Goal: Information Seeking & Learning: Find specific fact

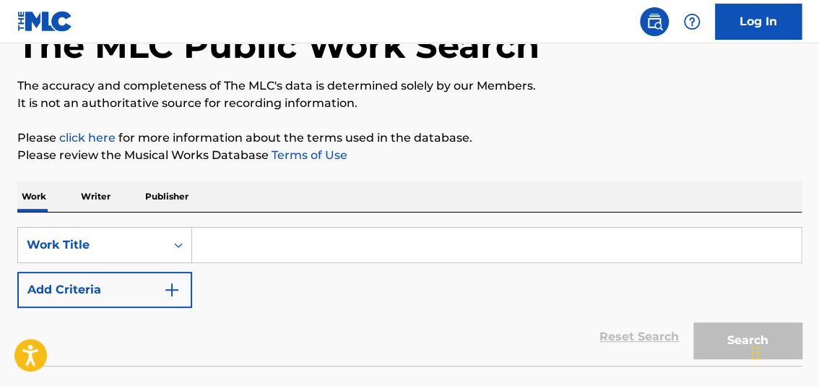
scroll to position [92, 0]
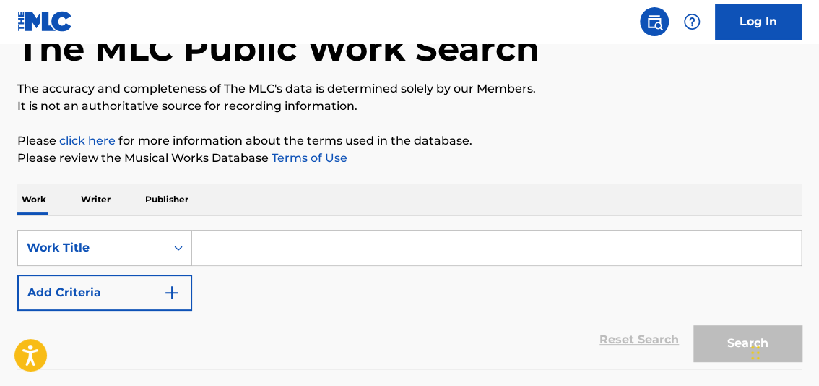
click at [90, 195] on p "Writer" at bounding box center [96, 199] width 38 height 30
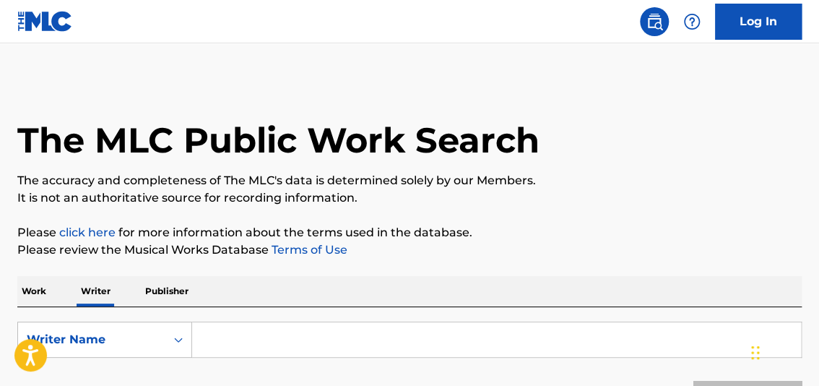
click at [254, 332] on input "Search Form" at bounding box center [496, 339] width 609 height 35
type input "[PERSON_NAME]"
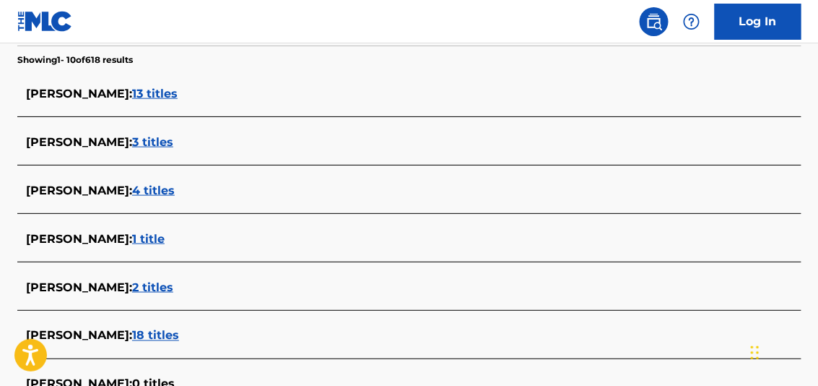
scroll to position [380, 0]
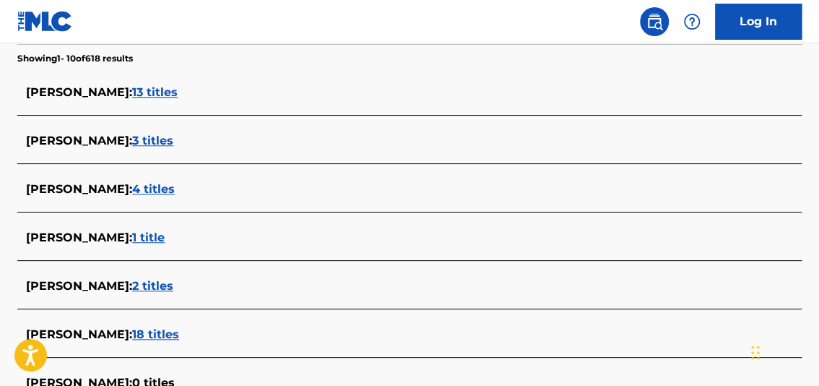
click at [175, 189] on span "4 titles" at bounding box center [153, 189] width 43 height 14
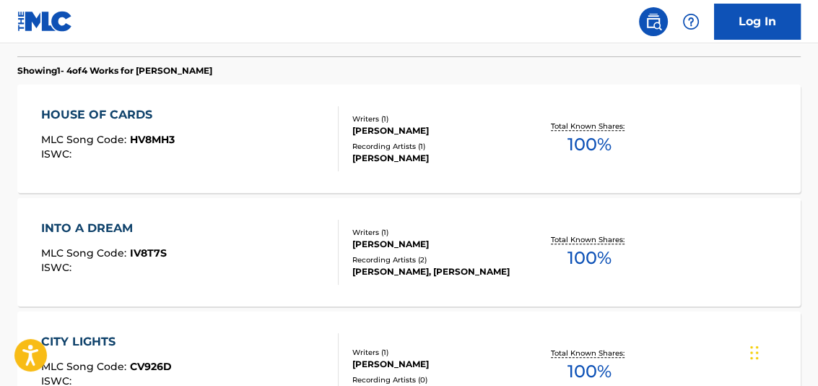
scroll to position [397, 0]
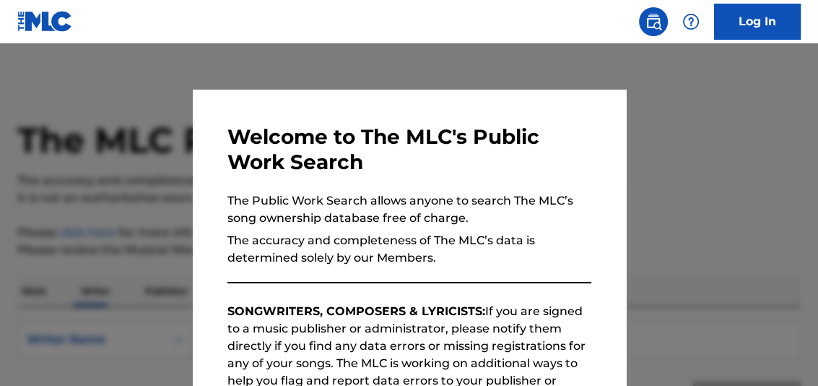
drag, startPoint x: 142, startPoint y: 53, endPoint x: 173, endPoint y: 72, distance: 36.7
click at [150, 56] on div at bounding box center [409, 236] width 818 height 386
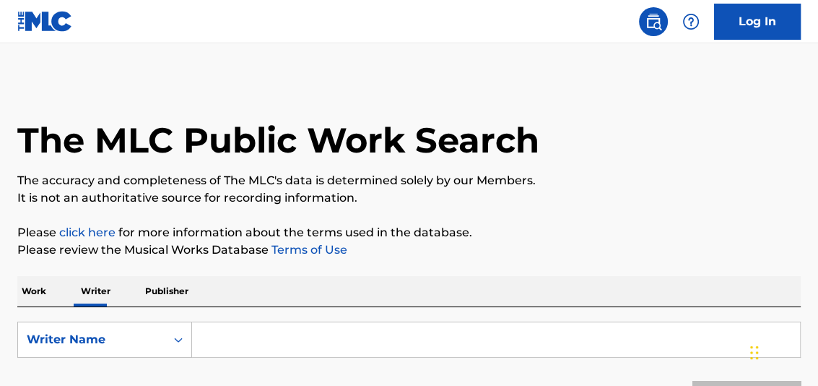
click at [231, 339] on input "Search Form" at bounding box center [496, 339] width 608 height 35
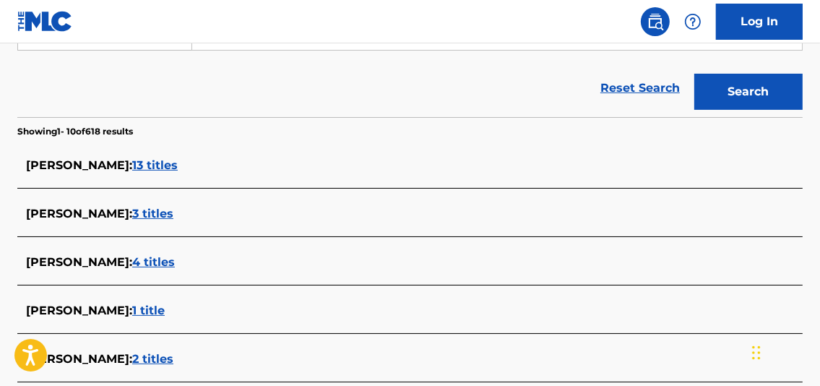
scroll to position [181, 0]
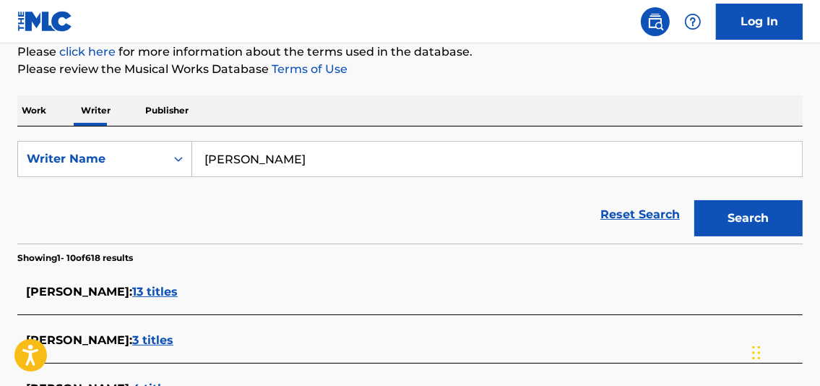
click at [262, 158] on input "[PERSON_NAME]" at bounding box center [497, 159] width 610 height 35
type input "ALISTAIR [PERSON_NAME]"
click at [694, 200] on button "Search" at bounding box center [748, 218] width 108 height 36
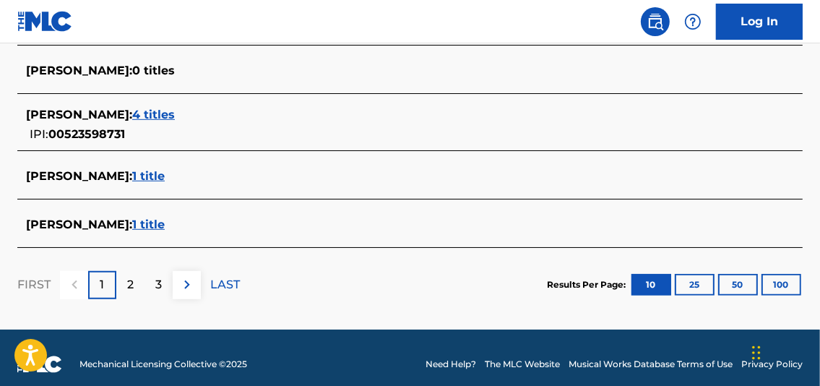
click at [789, 285] on button "100" at bounding box center [781, 285] width 40 height 22
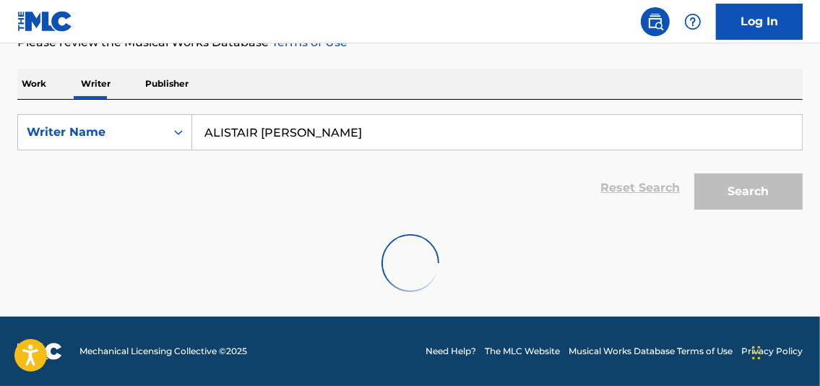
scroll to position [207, 0]
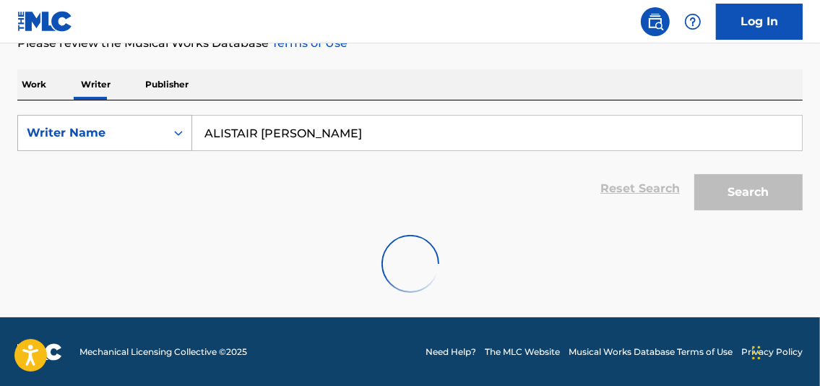
drag, startPoint x: 334, startPoint y: 120, endPoint x: 112, endPoint y: 128, distance: 222.6
click at [105, 124] on div "SearchWithCriteriadf5a445d-552d-49e7-acbc-10b20cedc68d Writer Name [PERSON_NAME…" at bounding box center [409, 133] width 785 height 36
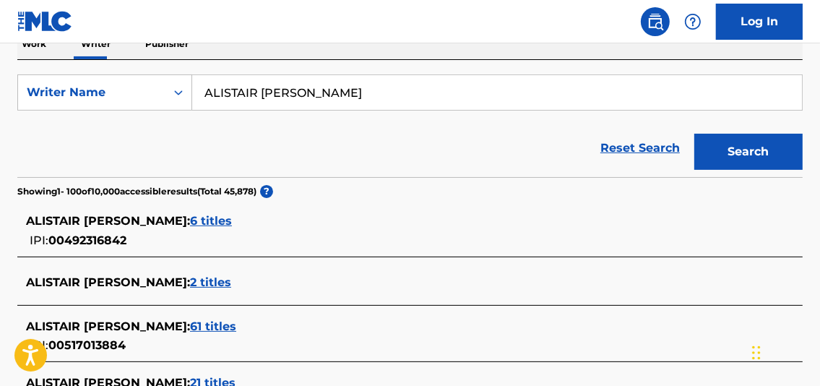
scroll to position [204, 0]
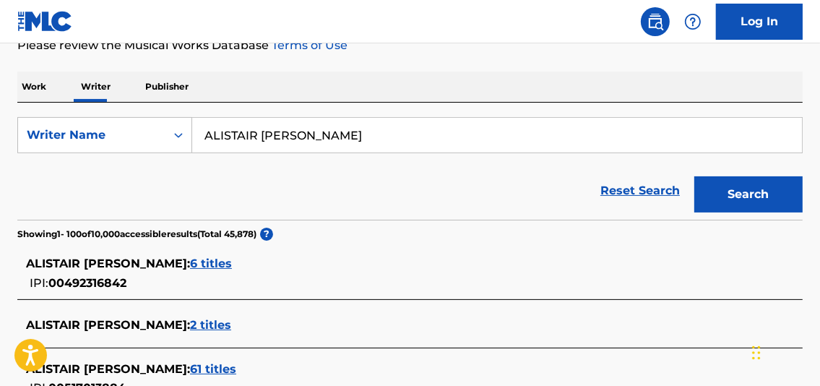
click at [443, 112] on div "SearchWithCriteriadf5a445d-552d-49e7-acbc-10b20cedc68d Writer Name [PERSON_NAME…" at bounding box center [409, 161] width 785 height 117
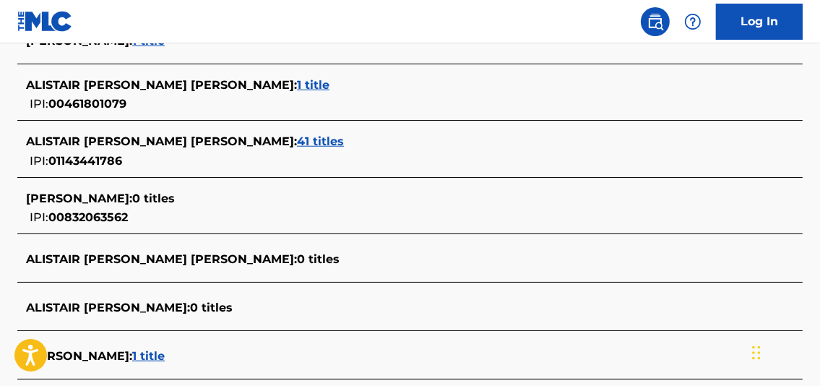
scroll to position [5312, 0]
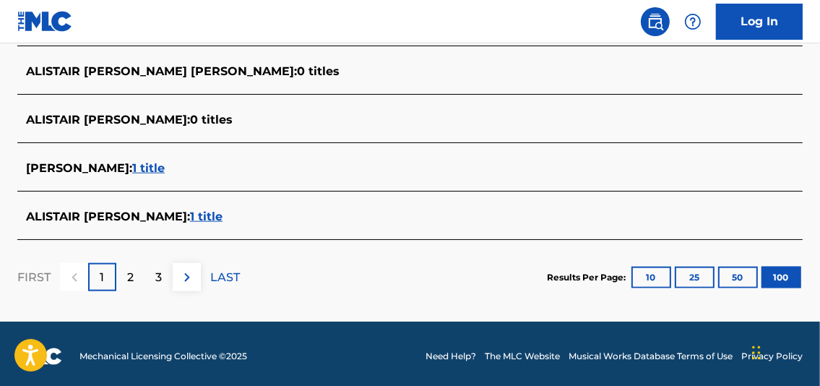
click at [151, 263] on div "3" at bounding box center [158, 277] width 28 height 28
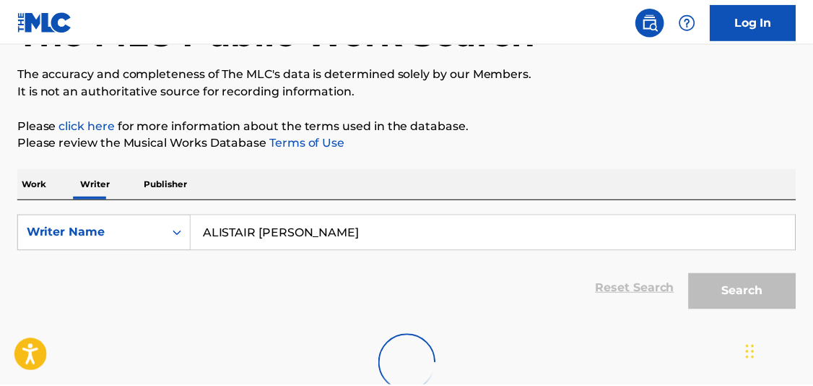
scroll to position [0, 0]
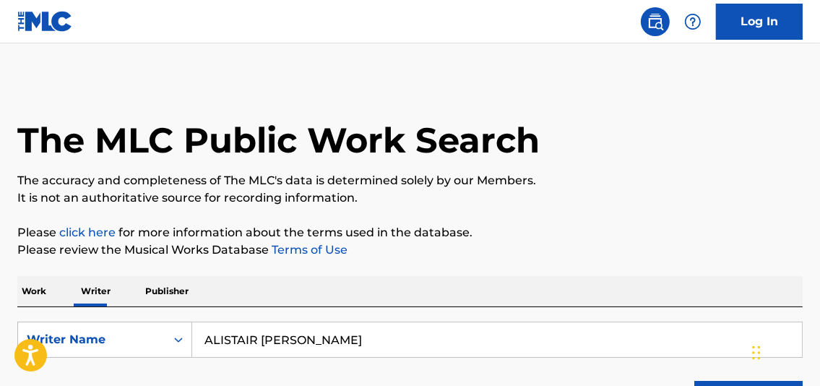
click at [22, 283] on p "Work" at bounding box center [33, 291] width 33 height 30
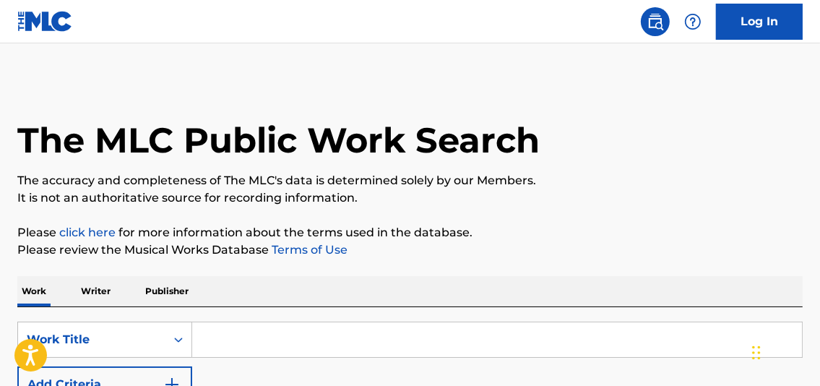
click at [280, 340] on input "Search Form" at bounding box center [497, 339] width 610 height 35
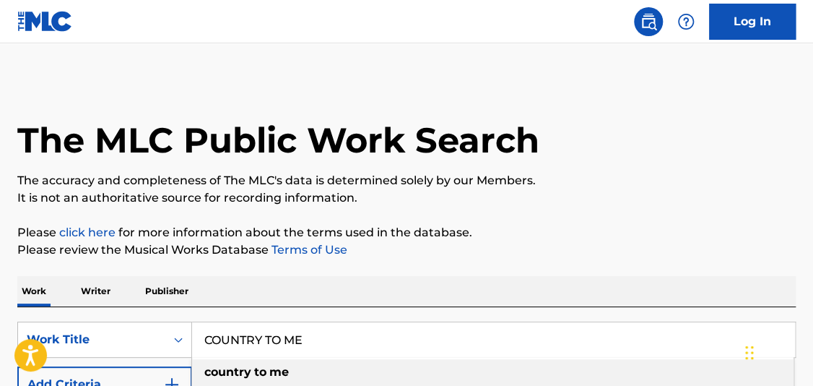
type input "COUNTRY TO ME"
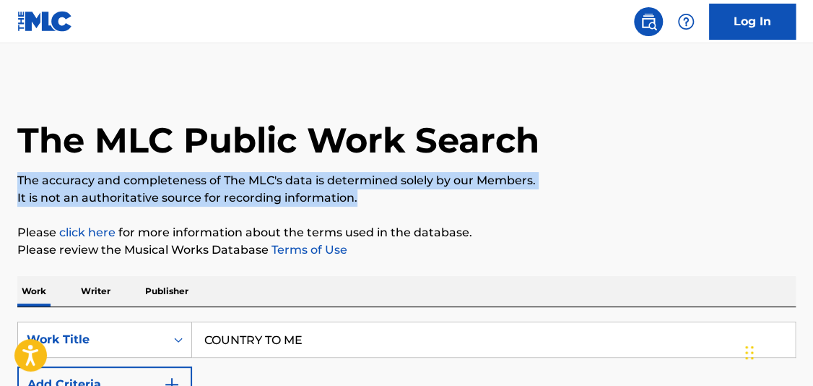
drag, startPoint x: 812, startPoint y: 83, endPoint x: 818, endPoint y: 189, distance: 105.6
click at [813, 189] on html "Accessibility Screen-Reader Guide, Feedback, and Issue Reporting | New window L…" at bounding box center [406, 193] width 813 height 386
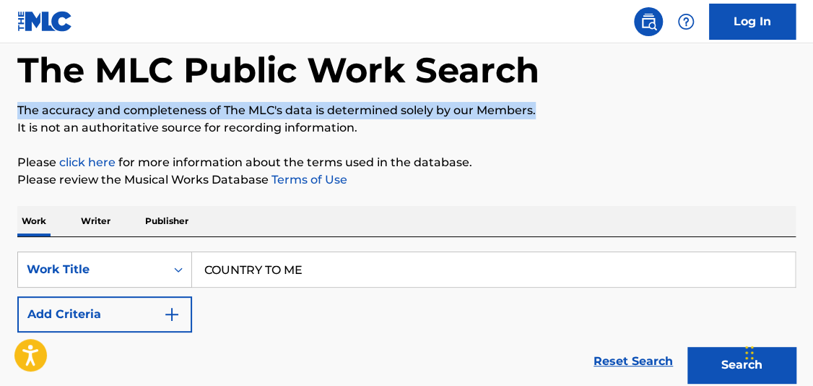
scroll to position [160, 0]
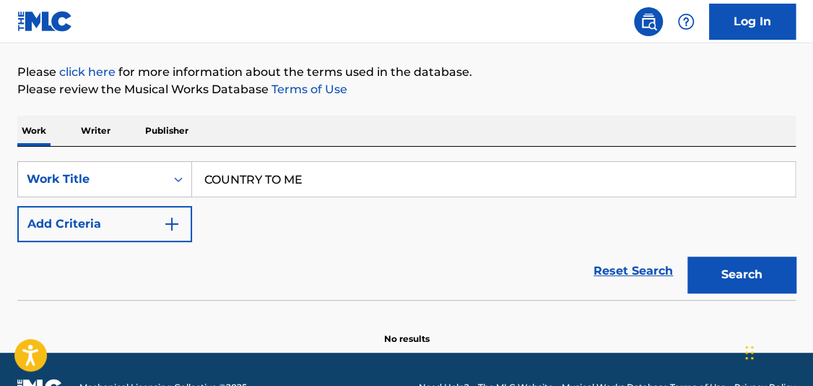
click at [178, 218] on img "Search Form" at bounding box center [171, 223] width 17 height 17
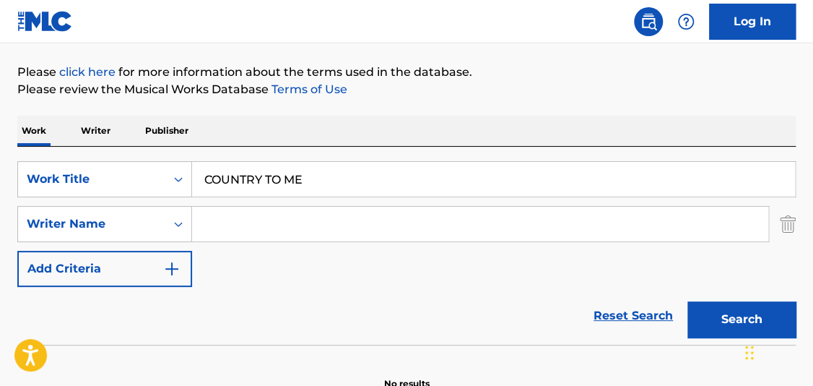
drag, startPoint x: 252, startPoint y: 230, endPoint x: 260, endPoint y: 230, distance: 8.0
click at [257, 230] on input "Search Form" at bounding box center [480, 224] width 576 height 35
type input "[PERSON_NAME]"
click at [688, 301] on button "Search" at bounding box center [742, 319] width 108 height 36
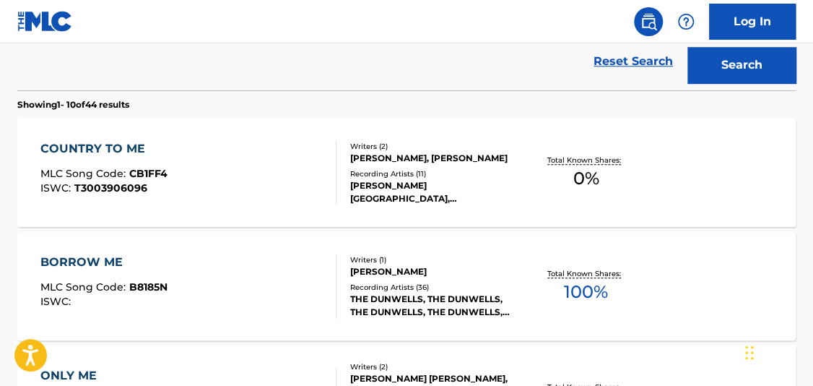
scroll to position [417, 0]
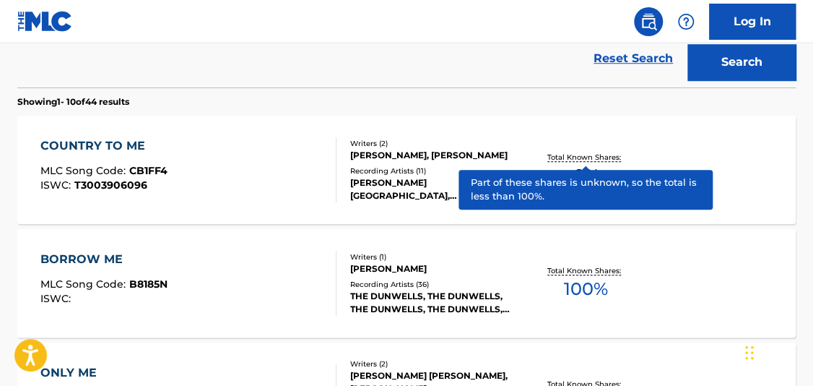
click at [604, 159] on p "Total Known Shares:" at bounding box center [585, 157] width 77 height 11
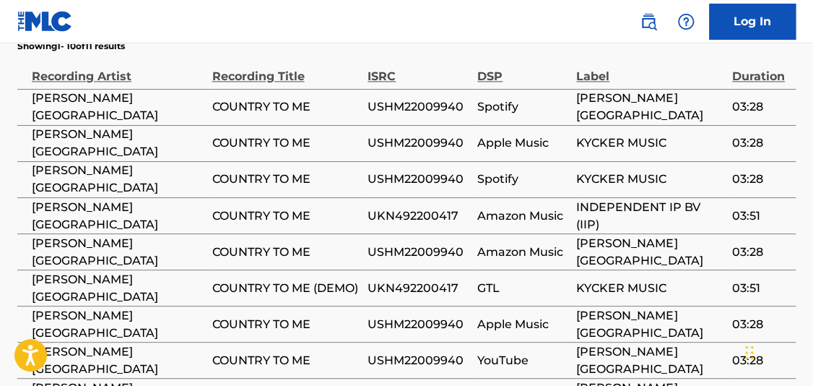
scroll to position [797, 0]
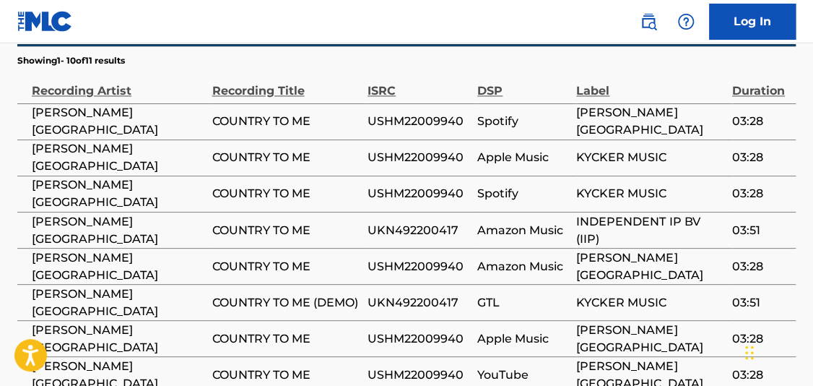
click at [393, 186] on span "USHM22009940" at bounding box center [419, 193] width 103 height 17
click at [393, 187] on span "USHM22009940" at bounding box center [419, 193] width 103 height 17
copy span "USHM22009940"
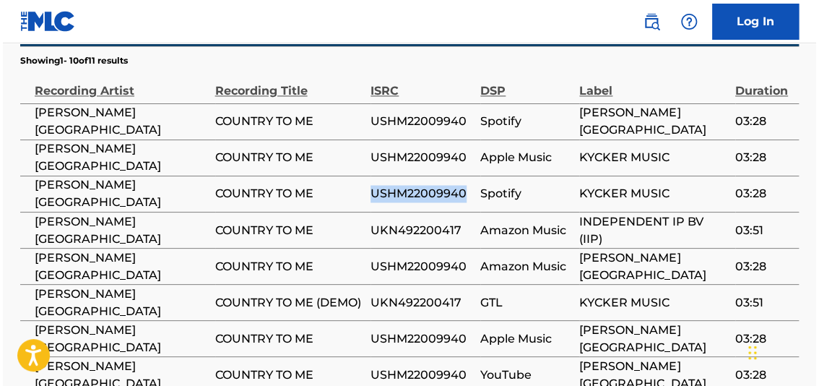
scroll to position [500, 0]
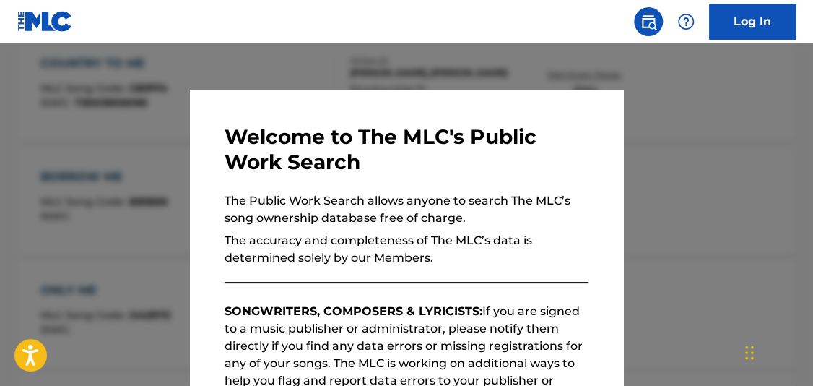
drag, startPoint x: 326, startPoint y: 60, endPoint x: 344, endPoint y: 62, distance: 18.2
click at [328, 60] on div at bounding box center [406, 236] width 813 height 386
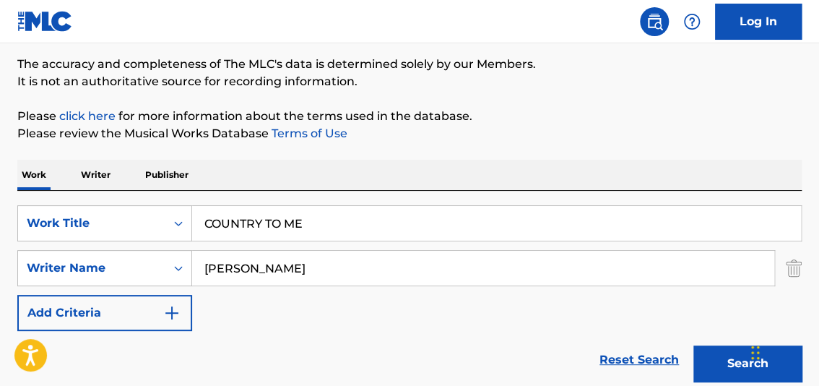
scroll to position [48, 0]
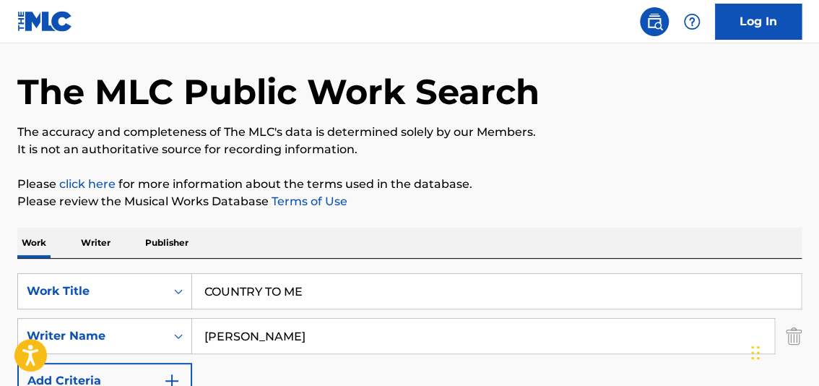
drag, startPoint x: 337, startPoint y: 285, endPoint x: 90, endPoint y: 225, distance: 254.0
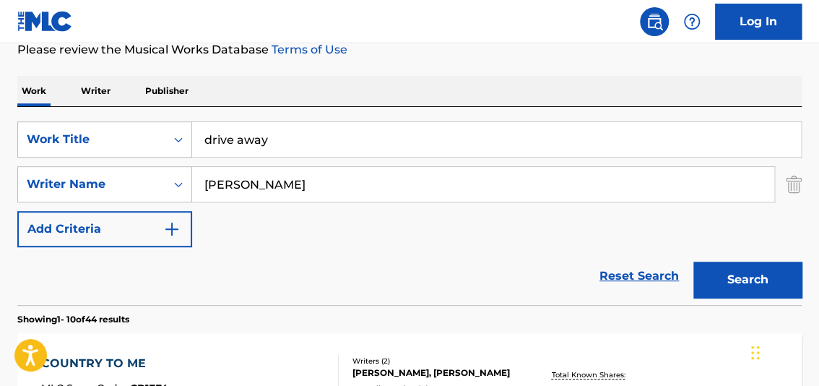
scroll to position [206, 0]
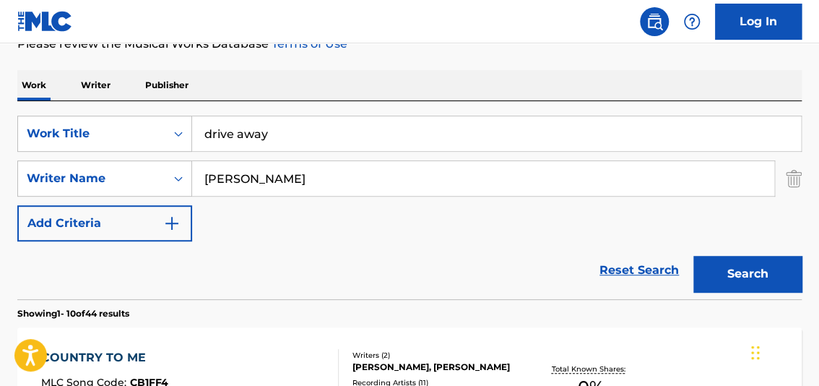
type input "drive away"
click at [717, 267] on button "Search" at bounding box center [747, 274] width 108 height 36
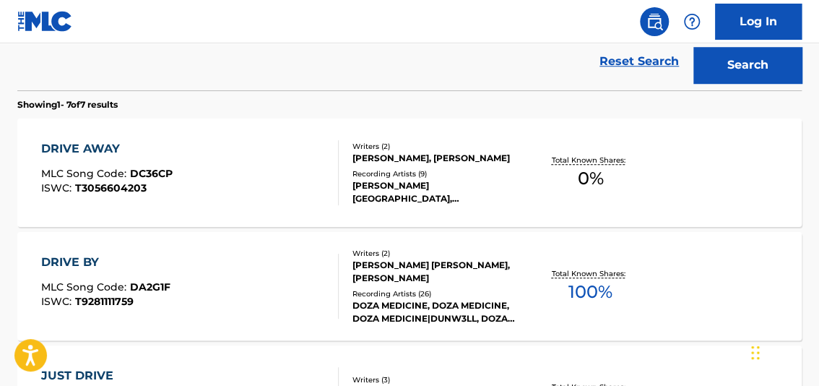
scroll to position [434, 0]
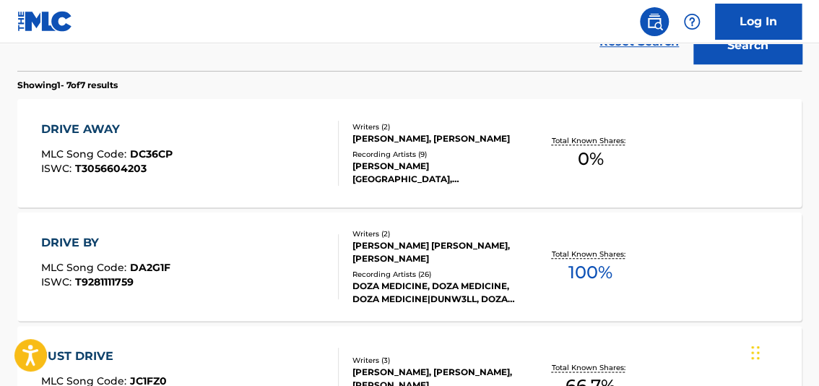
click at [589, 162] on span "0 %" at bounding box center [590, 159] width 26 height 26
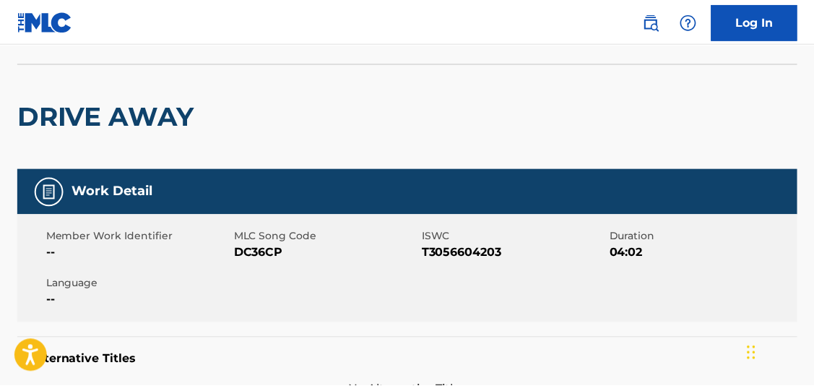
scroll to position [84, 0]
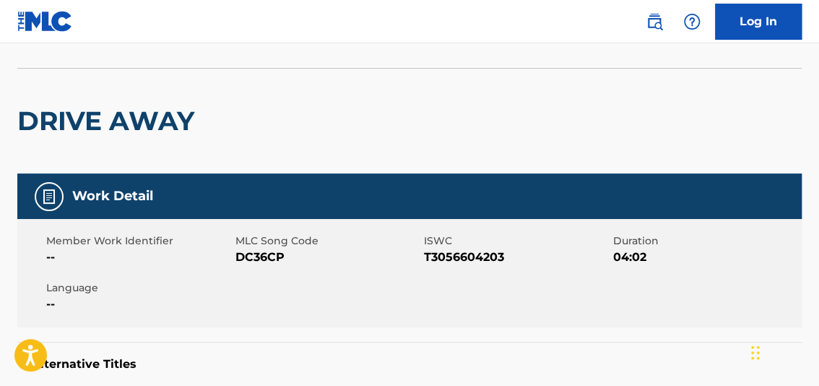
drag, startPoint x: 818, startPoint y: 112, endPoint x: 823, endPoint y: 145, distance: 33.6
click at [818, 149] on html "Accessibility Screen-Reader Guide, Feedback, and Issue Reporting | New window L…" at bounding box center [409, 109] width 819 height 386
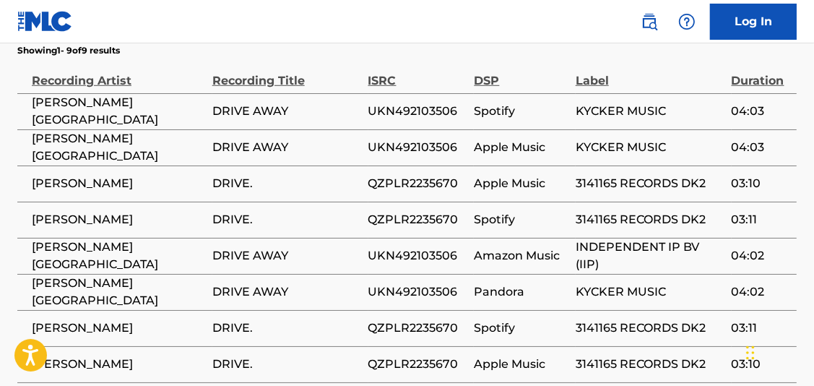
scroll to position [792, 0]
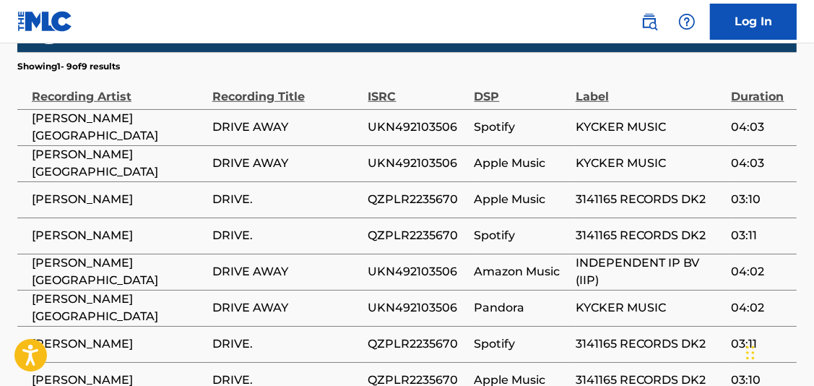
click at [397, 155] on span "UKN492103506" at bounding box center [417, 163] width 99 height 17
copy span "UKN492103506"
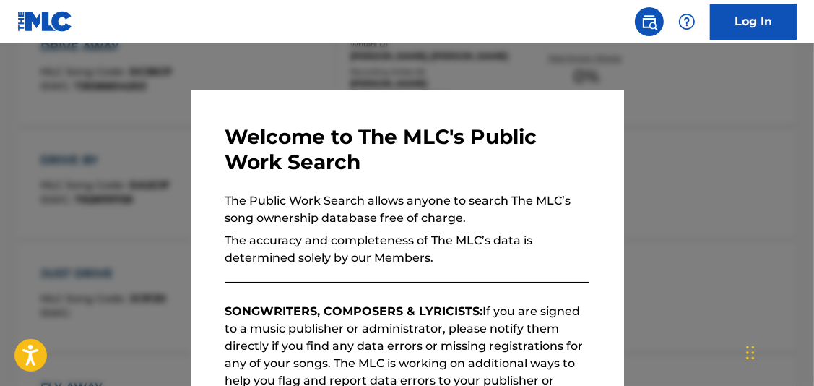
drag, startPoint x: 730, startPoint y: 113, endPoint x: 781, endPoint y: 143, distance: 59.6
click at [735, 118] on div at bounding box center [407, 236] width 814 height 386
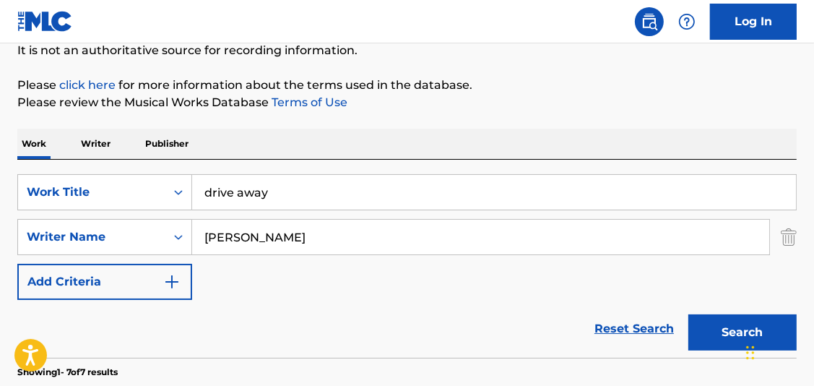
scroll to position [140, 0]
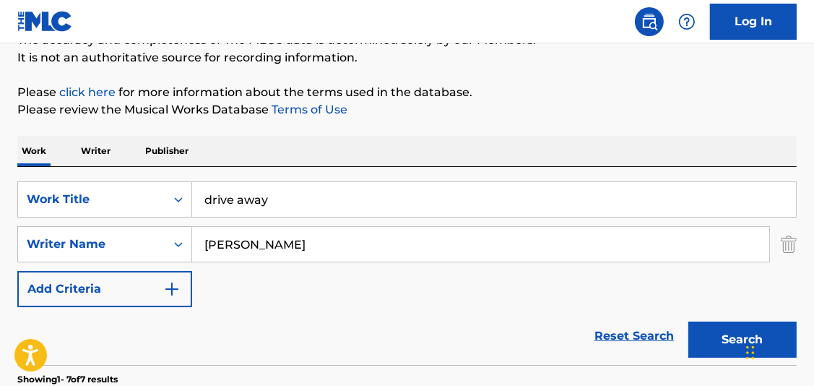
drag, startPoint x: 170, startPoint y: 204, endPoint x: 10, endPoint y: 118, distance: 181.9
click at [61, 184] on div "SearchWithCriteriaf4c01a4f-ade7-4375-b91f-6cbd485eb9fe Work Title drive away" at bounding box center [406, 199] width 779 height 36
type input "except for blue"
click at [719, 340] on button "Search" at bounding box center [742, 339] width 108 height 36
click at [710, 327] on button "Search" at bounding box center [742, 339] width 108 height 36
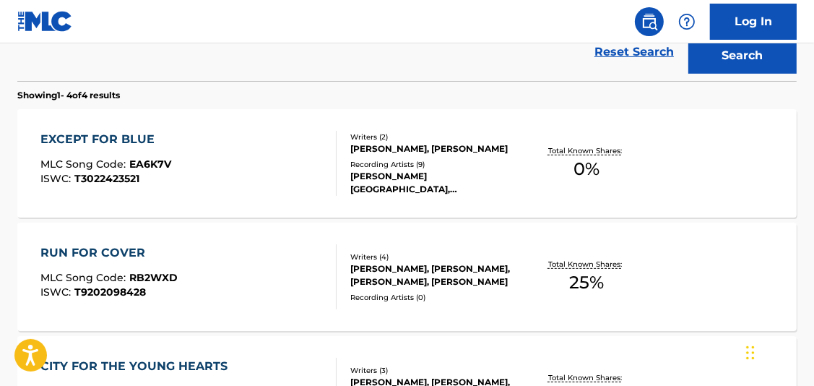
scroll to position [416, 0]
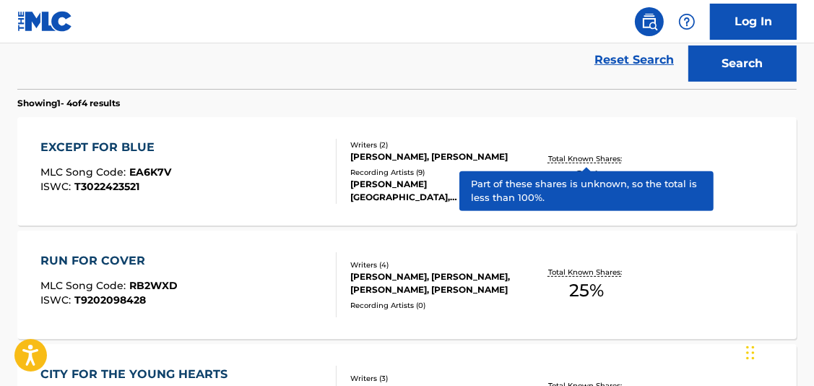
click at [581, 157] on p "Total Known Shares:" at bounding box center [586, 158] width 77 height 11
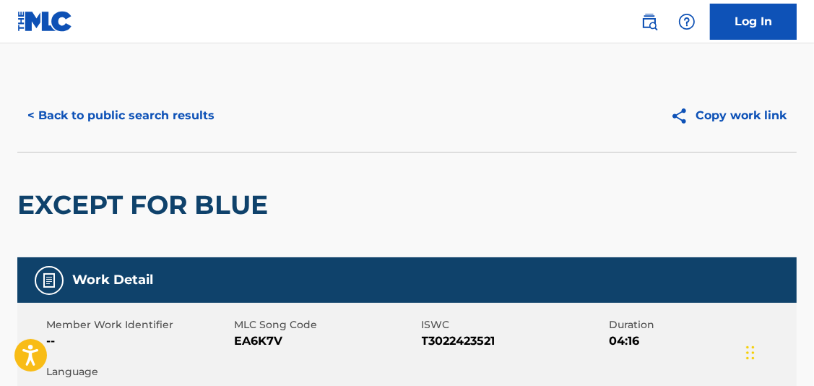
click at [480, 345] on span "T3022423521" at bounding box center [514, 340] width 184 height 17
click at [481, 344] on span "T3022423521" at bounding box center [514, 340] width 184 height 17
copy span "T3022423521"
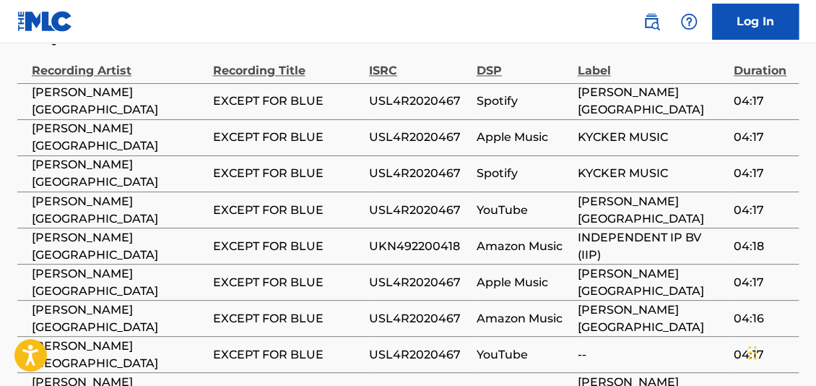
scroll to position [812, 0]
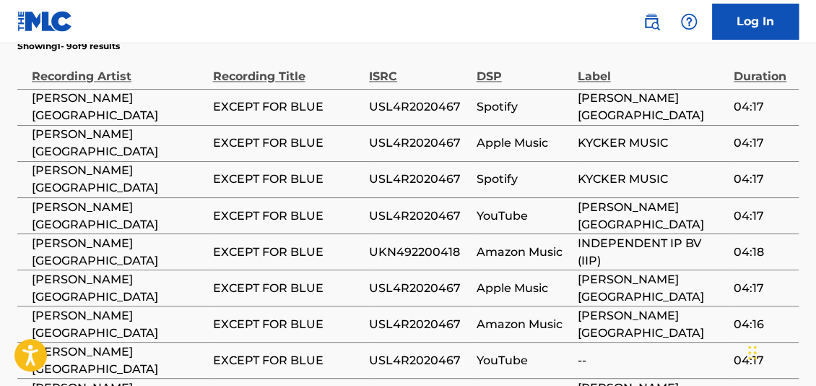
click at [407, 213] on span "USL4R2020467" at bounding box center [419, 215] width 100 height 17
copy span "USL4R2020467"
click at [411, 259] on td "UKN492200418" at bounding box center [423, 251] width 108 height 36
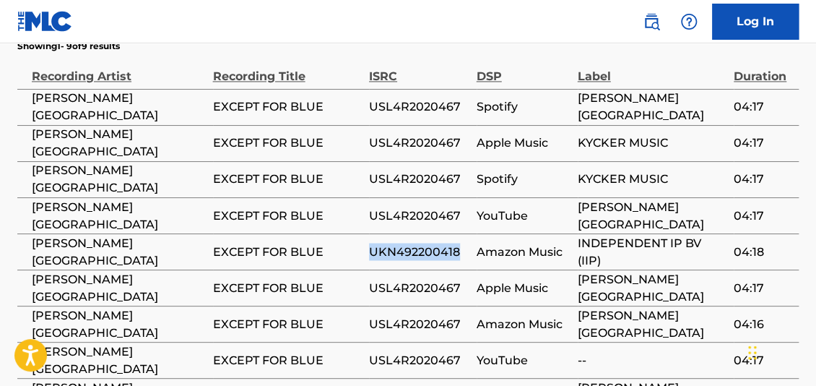
click at [408, 248] on span "UKN492200418" at bounding box center [419, 251] width 100 height 17
drag, startPoint x: 408, startPoint y: 248, endPoint x: 399, endPoint y: 251, distance: 9.1
click at [399, 251] on span "UKN492200418" at bounding box center [419, 251] width 100 height 17
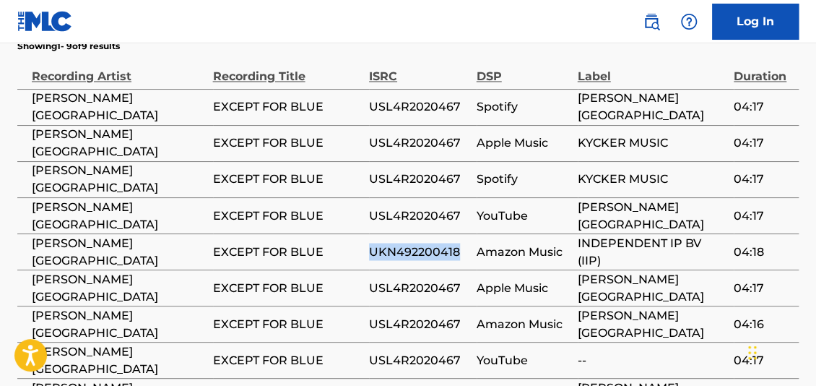
click at [399, 251] on span "UKN492200418" at bounding box center [419, 251] width 100 height 17
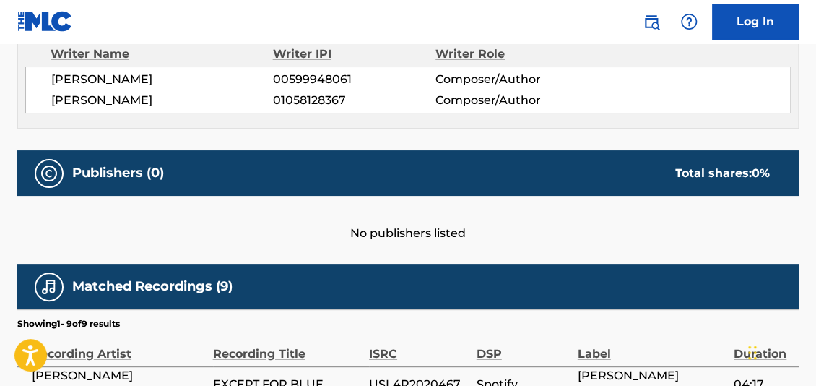
scroll to position [496, 0]
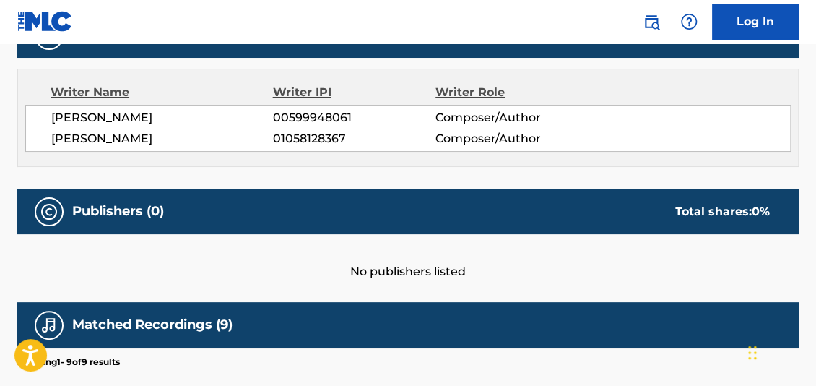
scroll to position [498, 0]
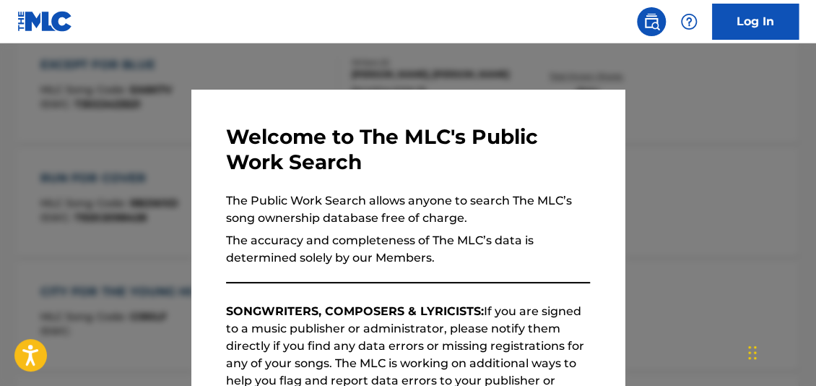
drag, startPoint x: 329, startPoint y: 55, endPoint x: 348, endPoint y: 59, distance: 19.3
click at [336, 54] on div at bounding box center [408, 236] width 816 height 386
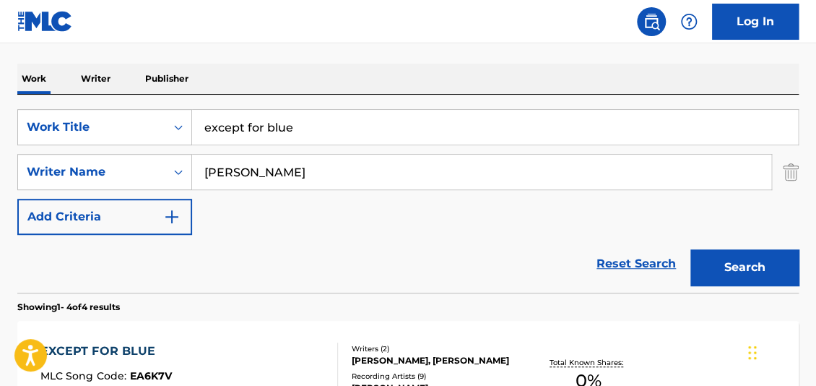
scroll to position [208, 0]
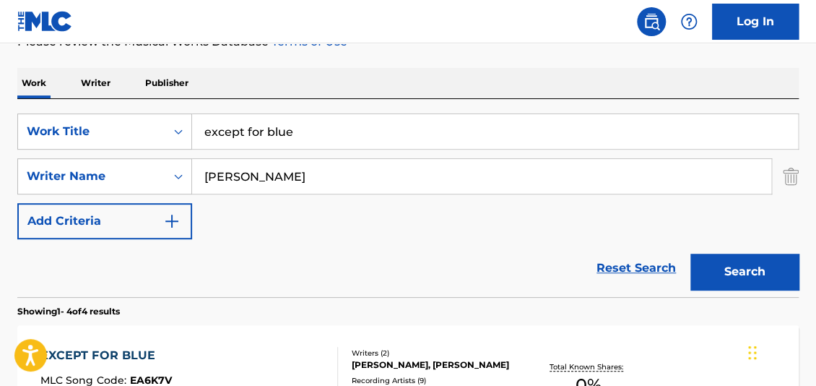
drag, startPoint x: 418, startPoint y: 134, endPoint x: 51, endPoint y: 86, distance: 370.7
click at [66, 99] on div "SearchWithCriteriaf4c01a4f-ade7-4375-b91f-6cbd485eb9fe Work Title except for bl…" at bounding box center [407, 198] width 781 height 198
drag, startPoint x: 243, startPoint y: 133, endPoint x: 17, endPoint y: 5, distance: 260.3
click at [17, 5] on div "Log In The MLC Public Work Search The accuracy and completeness of The MLC's da…" at bounding box center [408, 355] width 816 height 1126
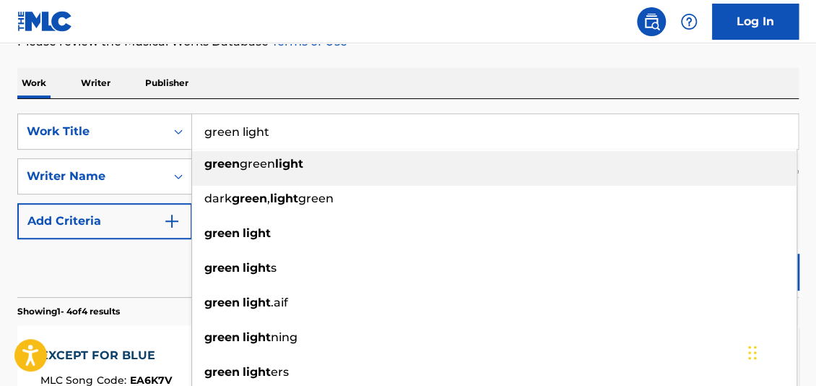
type input "green light"
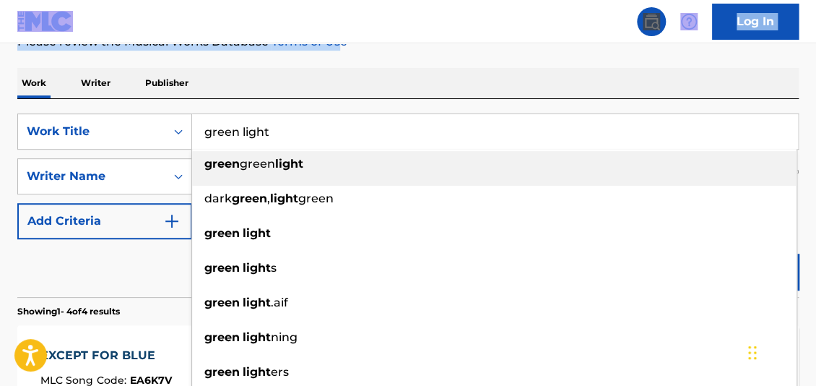
drag, startPoint x: 338, startPoint y: 43, endPoint x: 339, endPoint y: 53, distance: 10.9
click at [339, 44] on div "Log In The MLC Public Work Search The accuracy and completeness of The MLC's da…" at bounding box center [408, 355] width 816 height 1126
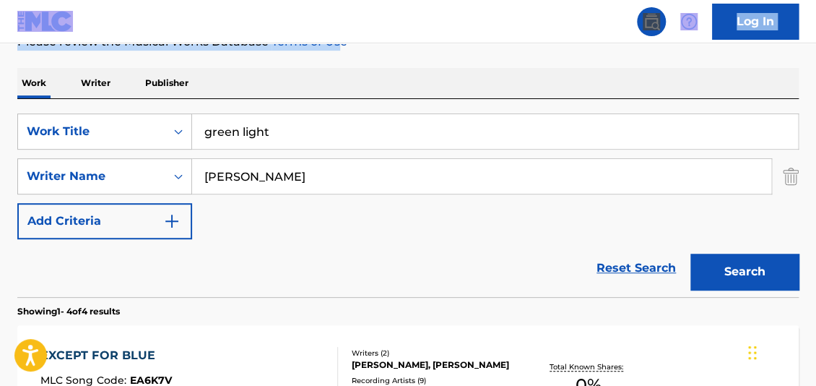
click at [776, 279] on button "Search" at bounding box center [744, 272] width 108 height 36
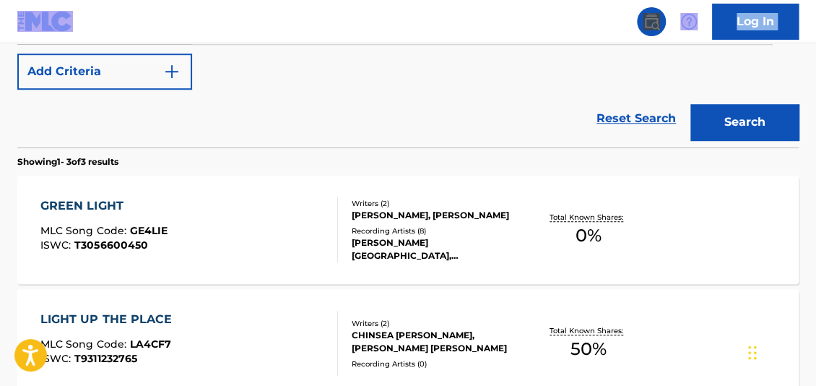
scroll to position [359, 0]
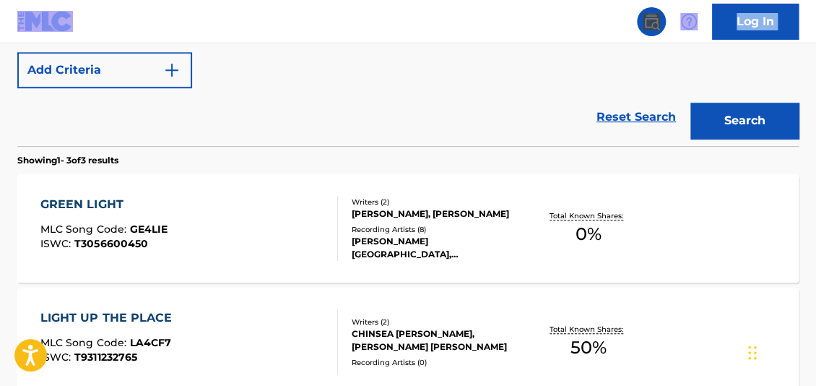
click at [598, 234] on span "0 %" at bounding box center [589, 234] width 26 height 26
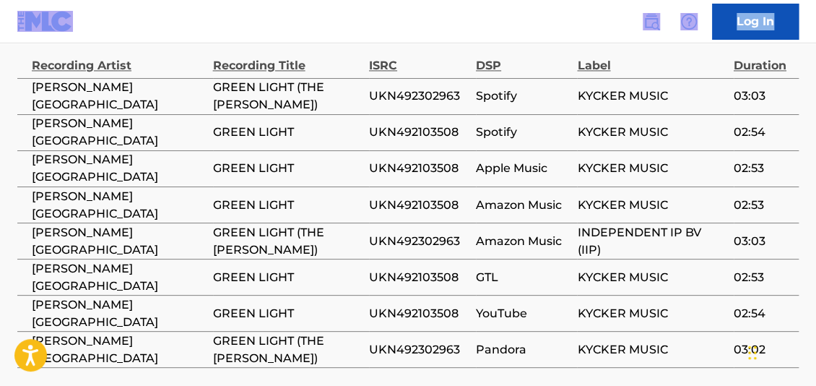
scroll to position [825, 0]
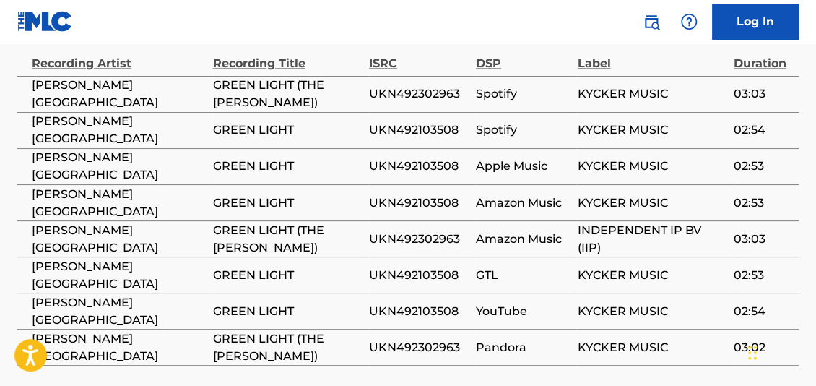
click at [428, 168] on span "UKN492103508" at bounding box center [419, 165] width 100 height 17
copy span "UKN492103508"
click at [407, 238] on span "UKN492302963" at bounding box center [419, 238] width 100 height 17
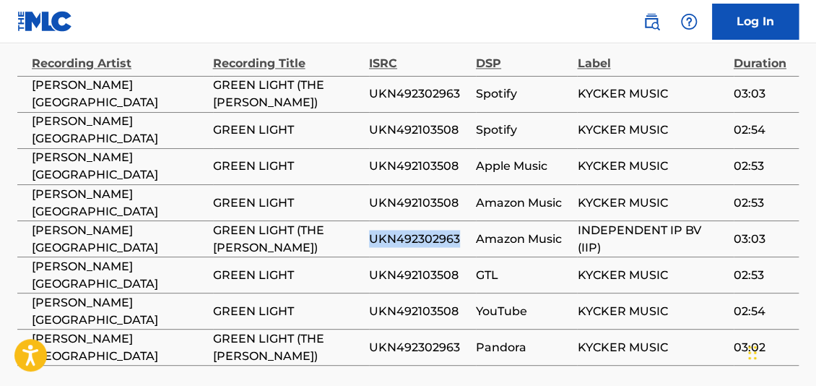
click at [407, 238] on span "UKN492302963" at bounding box center [419, 238] width 100 height 17
copy span "UKN492302963"
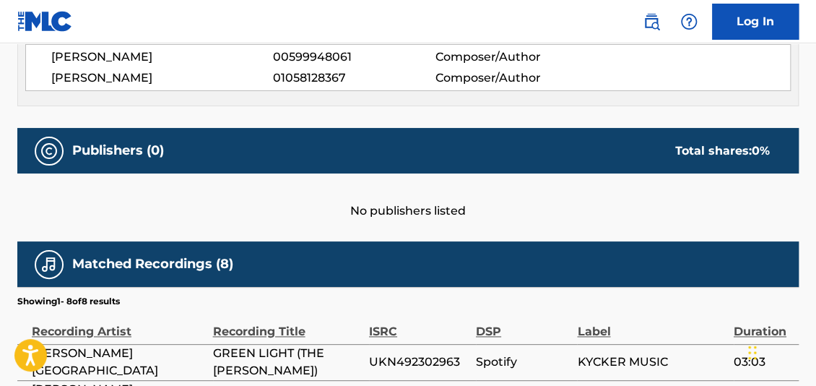
scroll to position [511, 0]
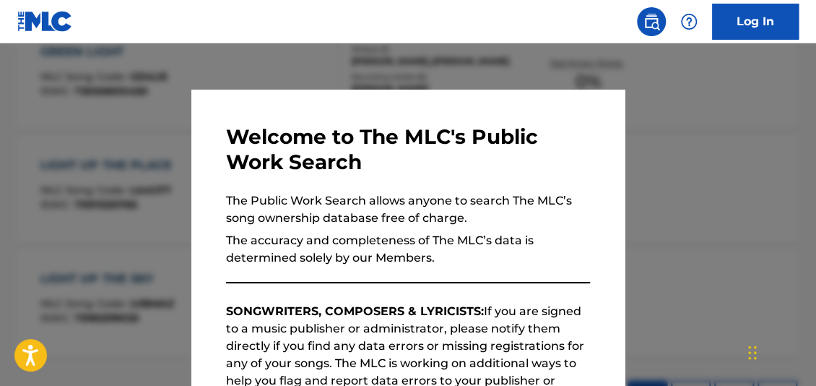
scroll to position [441, 0]
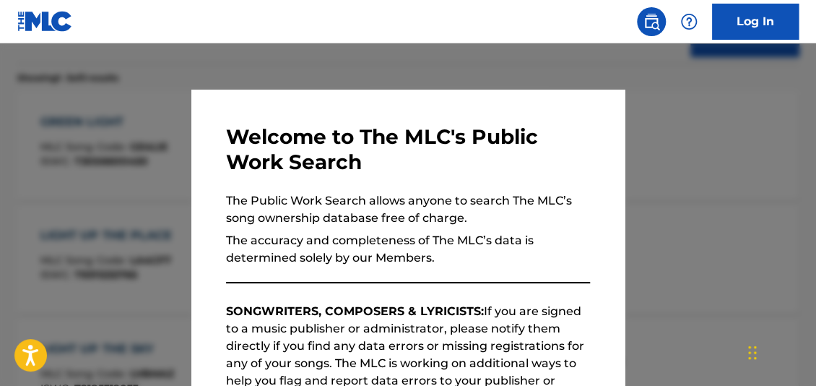
click at [755, 163] on div at bounding box center [408, 236] width 816 height 386
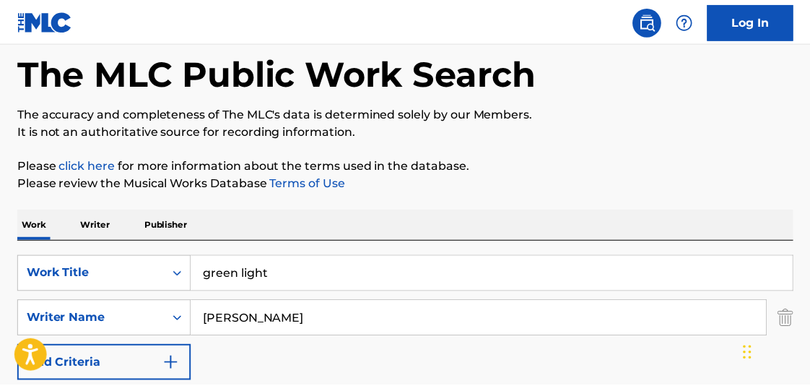
scroll to position [43, 0]
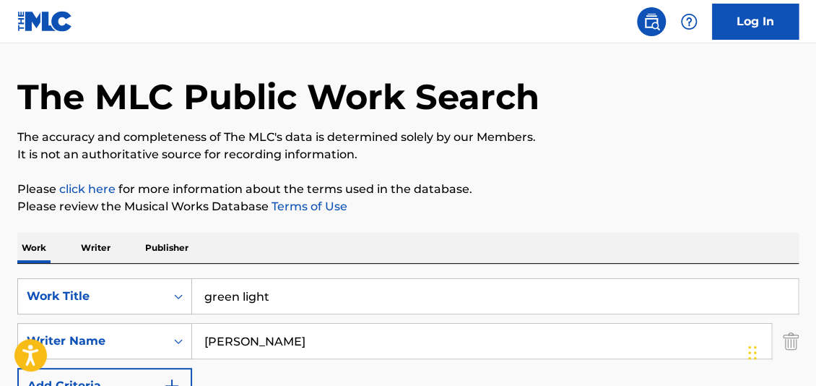
drag, startPoint x: 353, startPoint y: 293, endPoint x: 125, endPoint y: 181, distance: 254.2
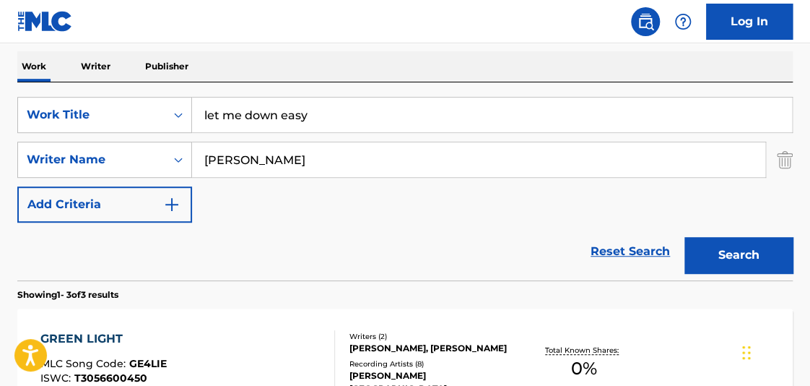
scroll to position [232, 0]
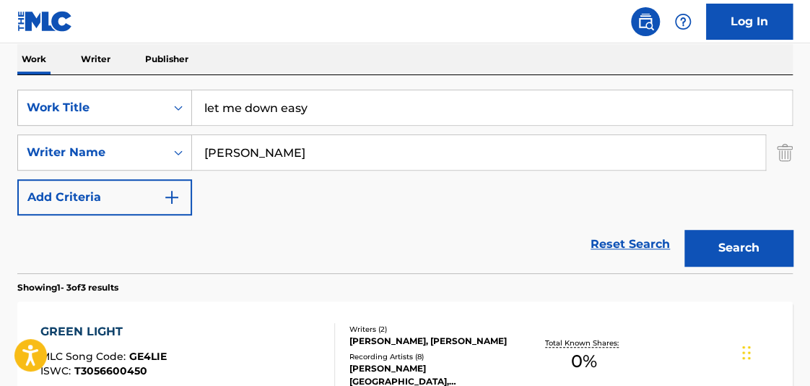
type input "let me down easy"
click at [735, 247] on button "Search" at bounding box center [739, 248] width 108 height 36
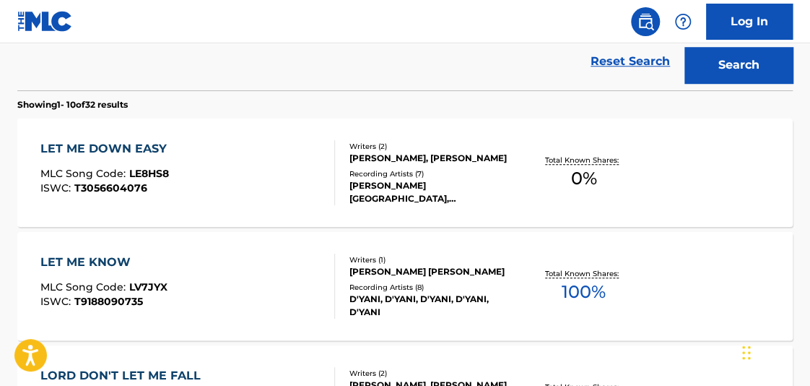
scroll to position [423, 0]
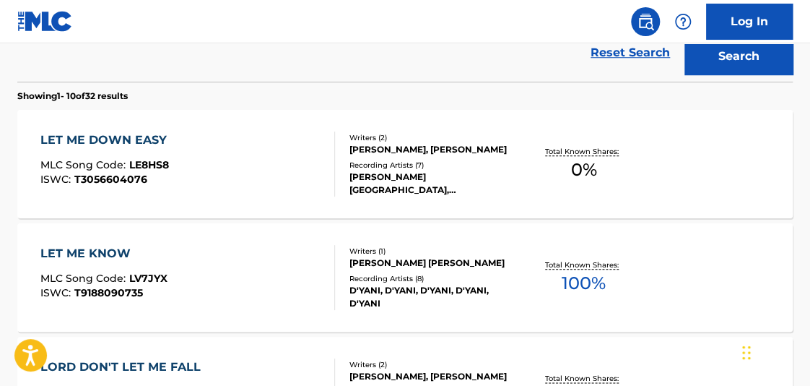
click at [618, 160] on div "Total Known Shares: 0 %" at bounding box center [583, 164] width 129 height 44
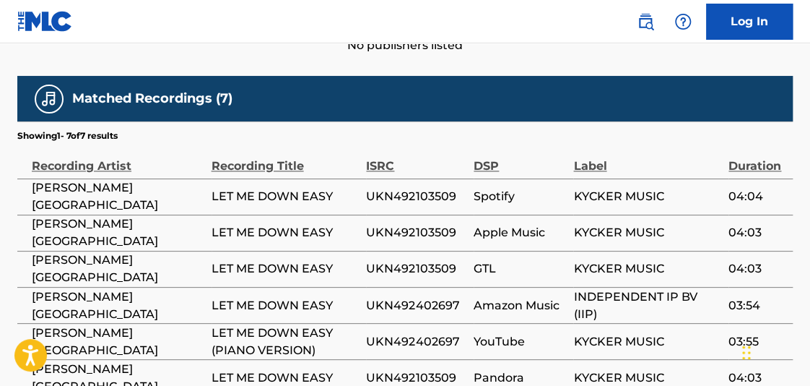
scroll to position [718, 0]
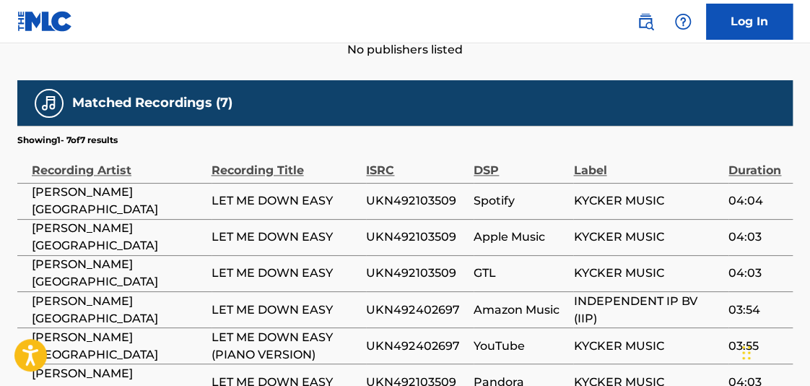
drag, startPoint x: 809, startPoint y: 231, endPoint x: 813, endPoint y: 212, distance: 20.0
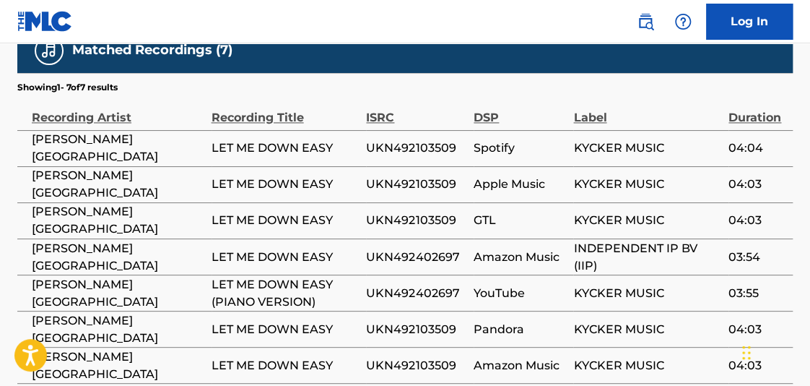
scroll to position [787, 0]
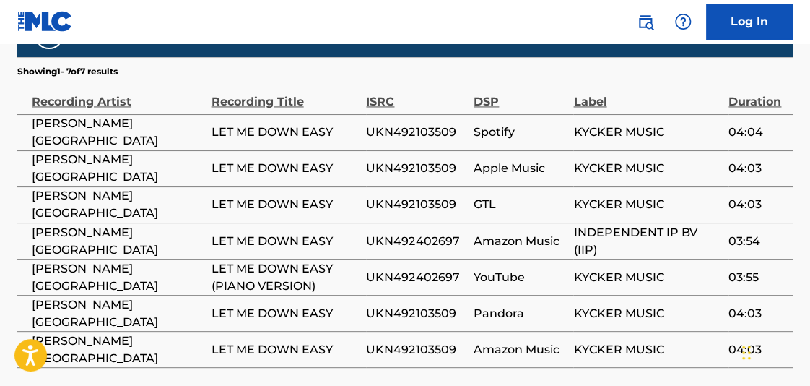
click at [381, 280] on span "UKN492402697" at bounding box center [416, 276] width 100 height 17
drag, startPoint x: 334, startPoint y: 261, endPoint x: 334, endPoint y: 271, distance: 9.4
click at [342, 277] on span "LET ME DOWN EASY (PIANO VERSION)" at bounding box center [286, 276] width 148 height 35
drag, startPoint x: 246, startPoint y: 274, endPoint x: 350, endPoint y: 293, distance: 105.6
click at [352, 295] on td "LET ME DOWN EASY" at bounding box center [289, 313] width 155 height 36
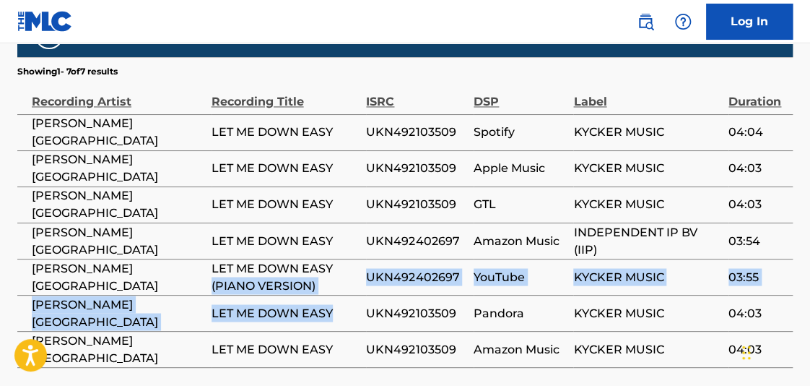
drag, startPoint x: 331, startPoint y: 265, endPoint x: 341, endPoint y: 293, distance: 29.9
click at [342, 294] on tbody "[PERSON_NAME] LAKE LET ME DOWN EASY UKN492103509 Spotify KYCKER MUSIC 04:04 [PE…" at bounding box center [405, 240] width 776 height 253
click at [312, 280] on span "LET ME DOWN EASY (PIANO VERSION)" at bounding box center [286, 276] width 148 height 35
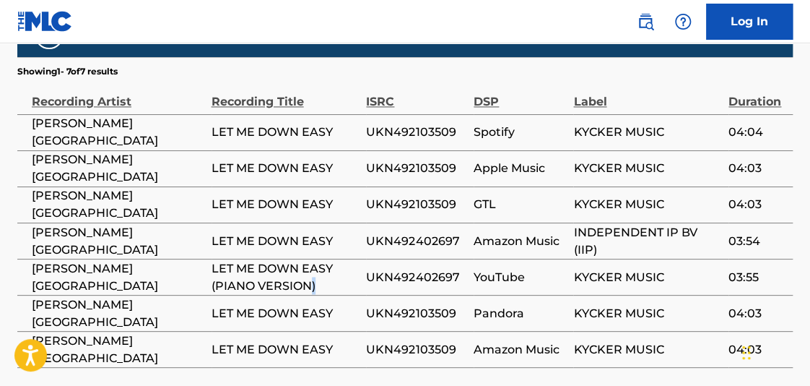
click at [312, 280] on span "LET ME DOWN EASY (PIANO VERSION)" at bounding box center [286, 276] width 148 height 35
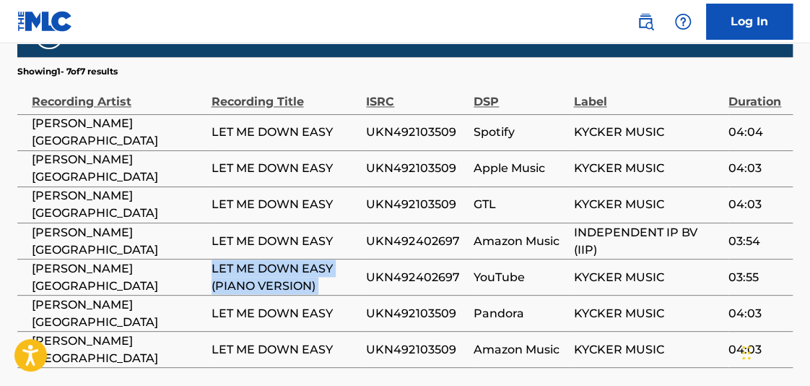
click at [312, 280] on span "LET ME DOWN EASY (PIANO VERSION)" at bounding box center [286, 276] width 148 height 35
click at [334, 277] on span "LET ME DOWN EASY (PIANO VERSION)" at bounding box center [286, 276] width 148 height 35
click at [335, 267] on span "LET ME DOWN EASY (PIANO VERSION)" at bounding box center [286, 276] width 148 height 35
drag, startPoint x: 333, startPoint y: 265, endPoint x: 332, endPoint y: 282, distance: 17.4
click at [332, 282] on span "LET ME DOWN EASY (PIANO VERSION)" at bounding box center [286, 276] width 148 height 35
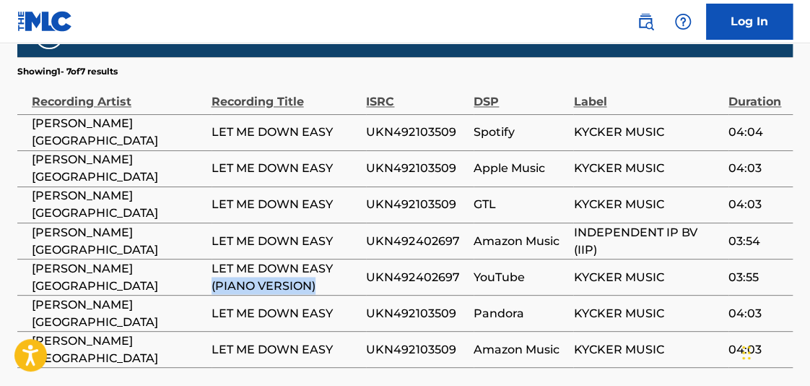
copy span "(PIANO VERSION)"
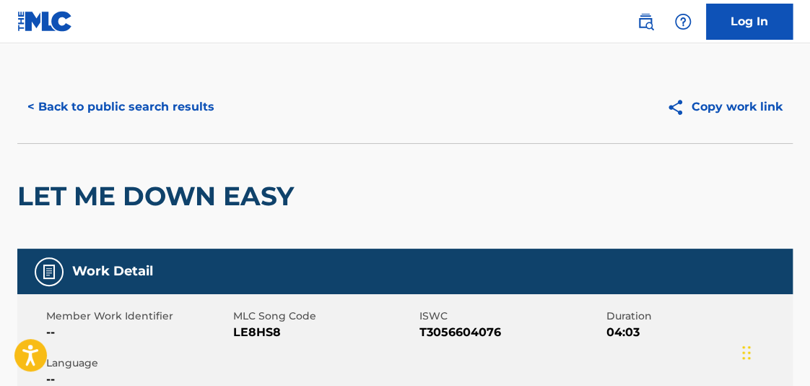
scroll to position [0, 0]
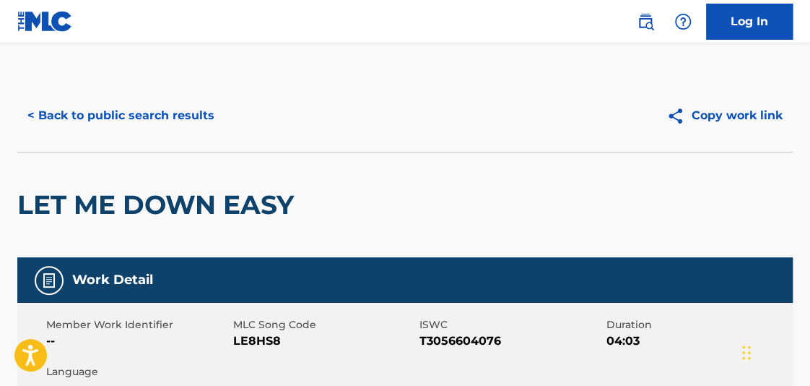
scroll to position [506, 0]
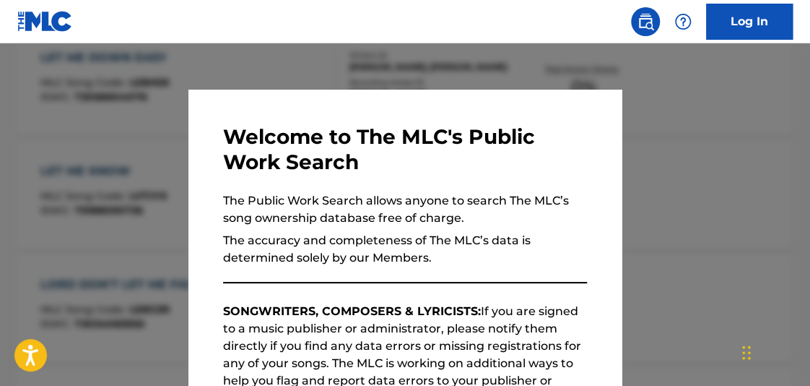
drag, startPoint x: 191, startPoint y: 60, endPoint x: 269, endPoint y: 103, distance: 89.2
click at [193, 61] on div at bounding box center [405, 236] width 810 height 386
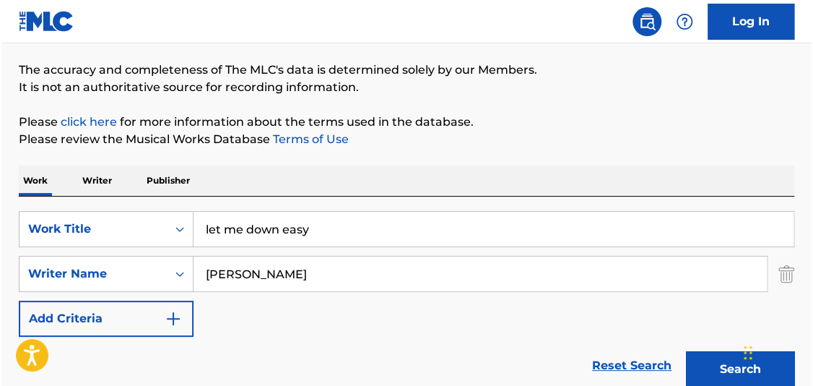
scroll to position [119, 0]
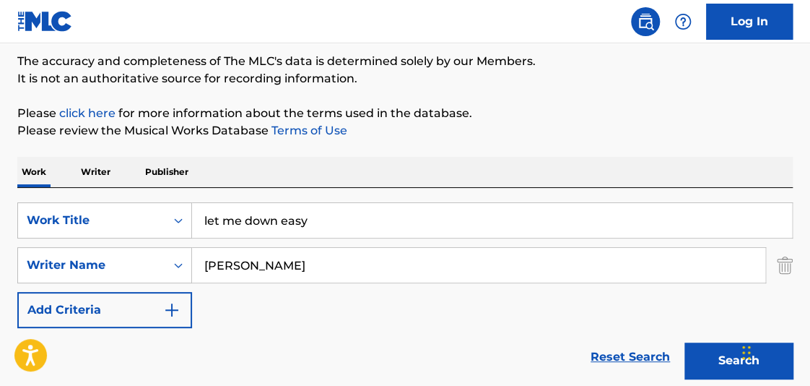
drag, startPoint x: 322, startPoint y: 220, endPoint x: 136, endPoint y: 118, distance: 212.7
type input "shot in the dark"
click at [719, 350] on button "Search" at bounding box center [739, 360] width 108 height 36
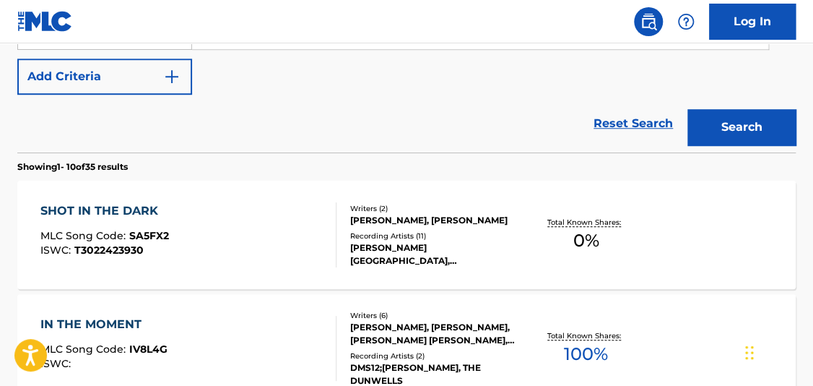
scroll to position [401, 0]
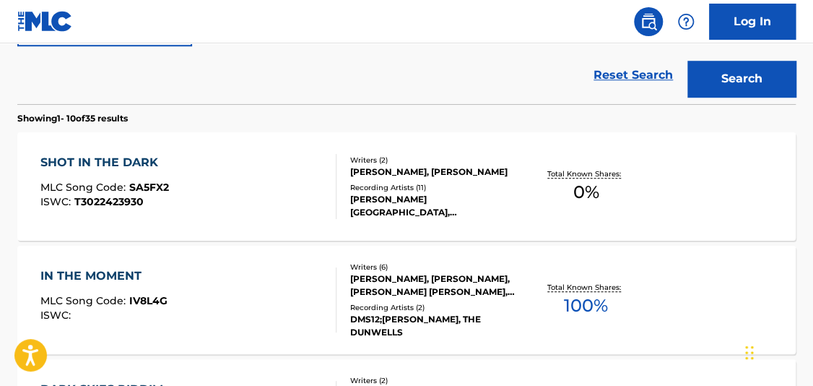
click at [599, 192] on div "Total Known Shares: 0 %" at bounding box center [585, 187] width 129 height 44
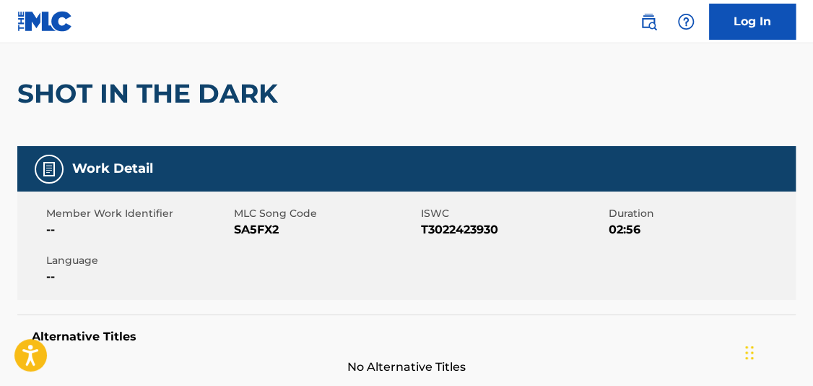
scroll to position [113, 0]
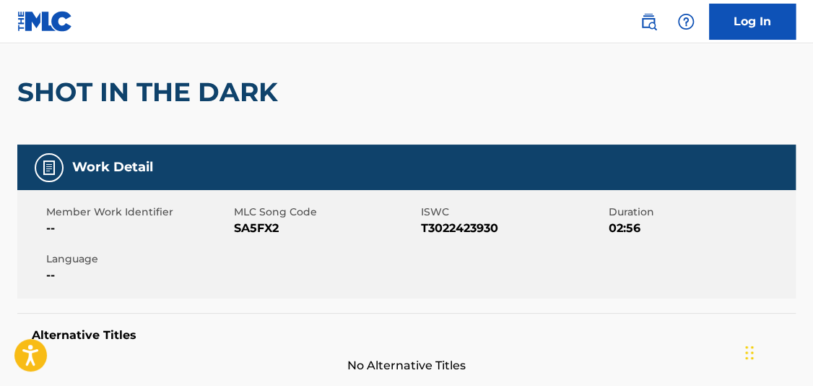
click at [464, 222] on span "T3022423930" at bounding box center [513, 228] width 184 height 17
copy span "T3022423930"
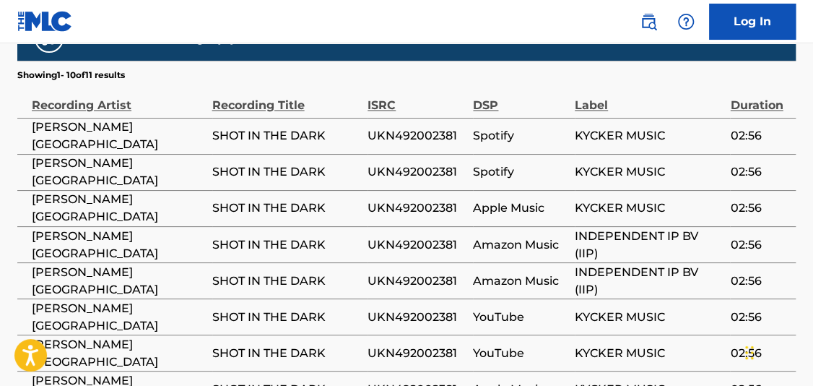
scroll to position [774, 0]
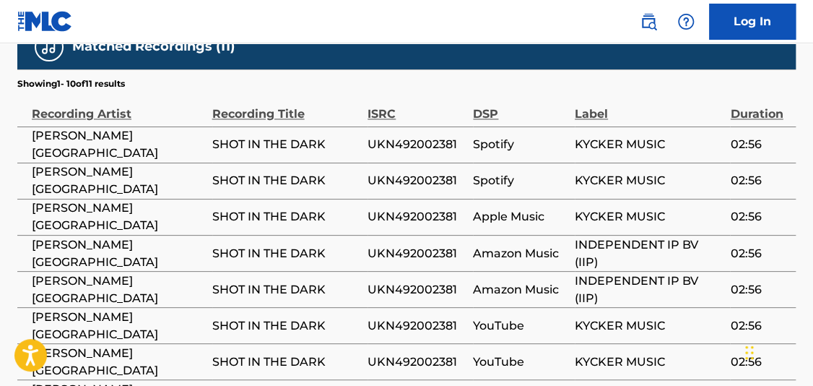
click at [425, 144] on span "UKN492002381" at bounding box center [417, 144] width 98 height 17
copy span "UKN492002381"
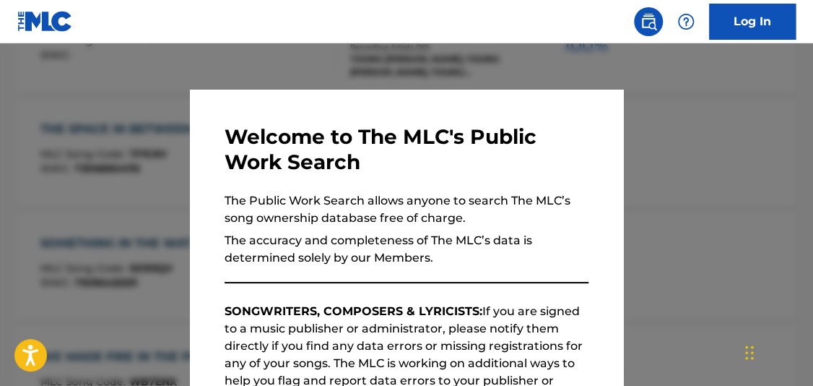
scroll to position [482, 0]
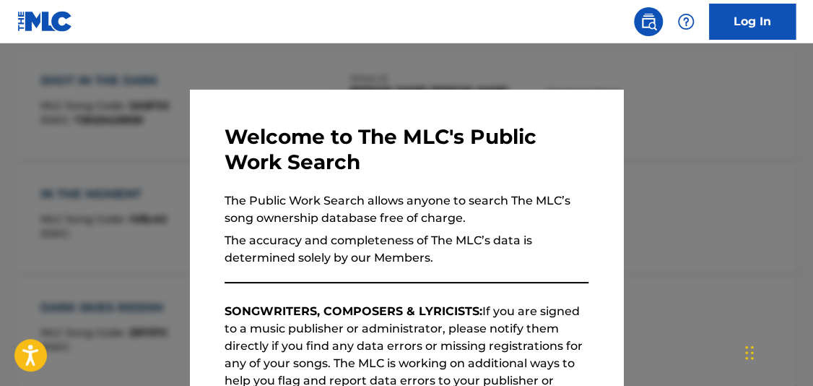
click at [420, 47] on div at bounding box center [406, 236] width 813 height 386
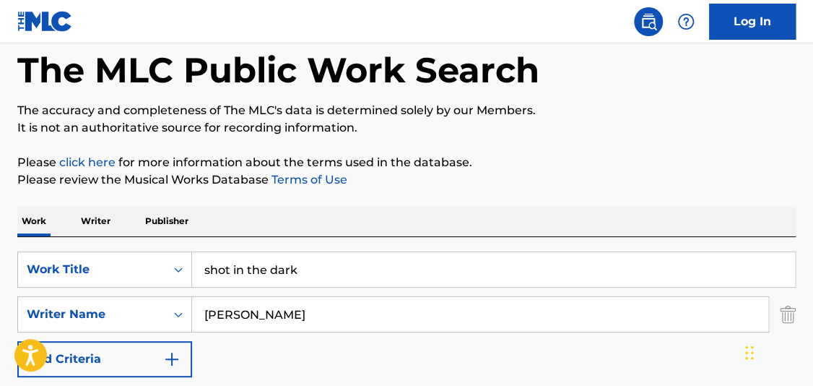
scroll to position [65, 0]
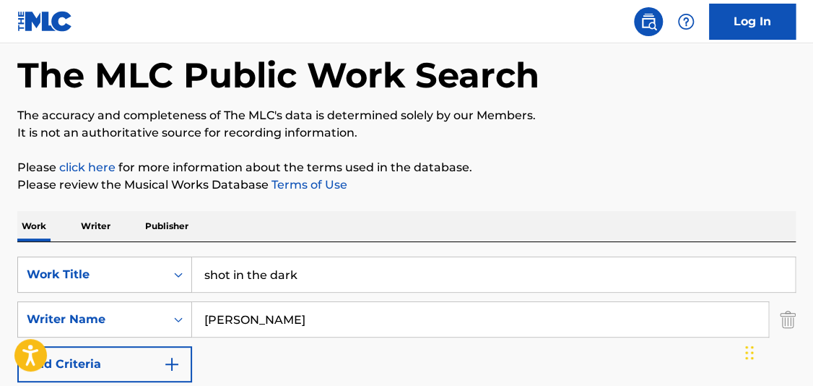
drag, startPoint x: 331, startPoint y: 268, endPoint x: 38, endPoint y: 144, distance: 317.8
type input "T"
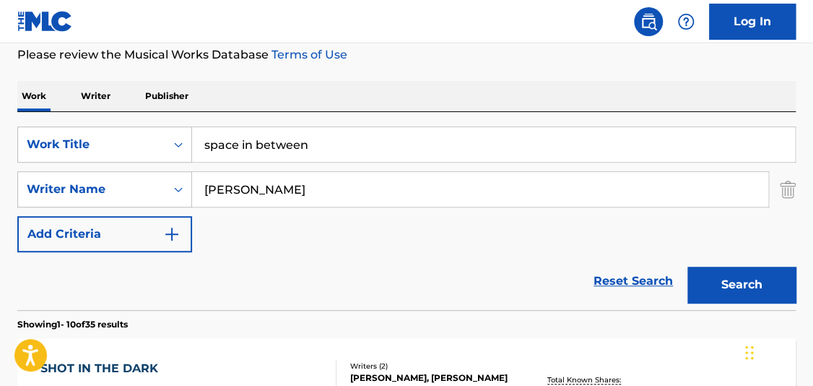
scroll to position [192, 0]
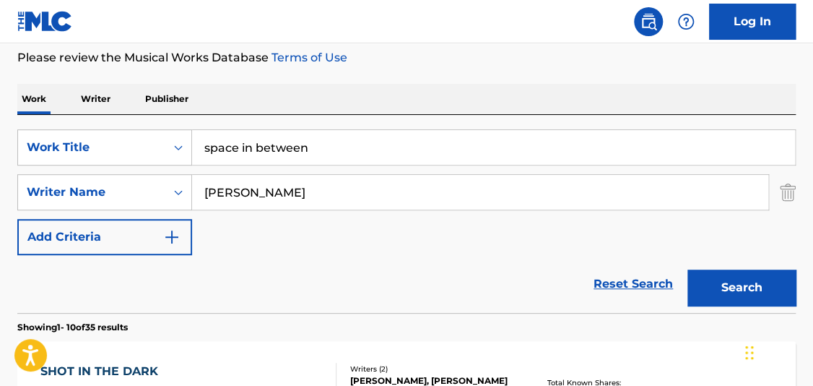
click at [205, 145] on input "space in between" at bounding box center [493, 147] width 603 height 35
type input "THE space in between"
click at [688, 269] on button "Search" at bounding box center [742, 287] width 108 height 36
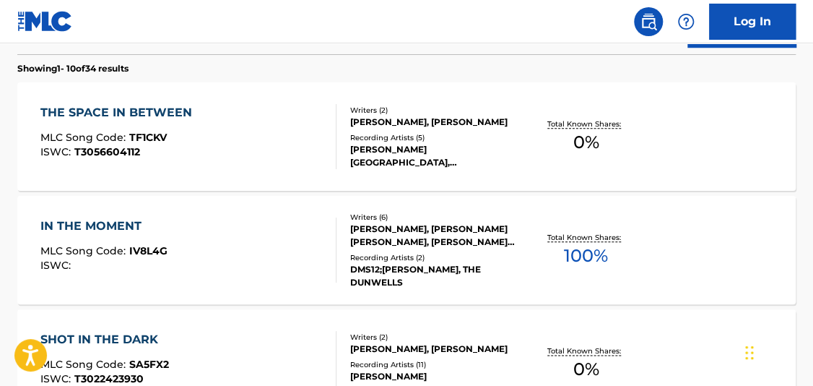
scroll to position [453, 0]
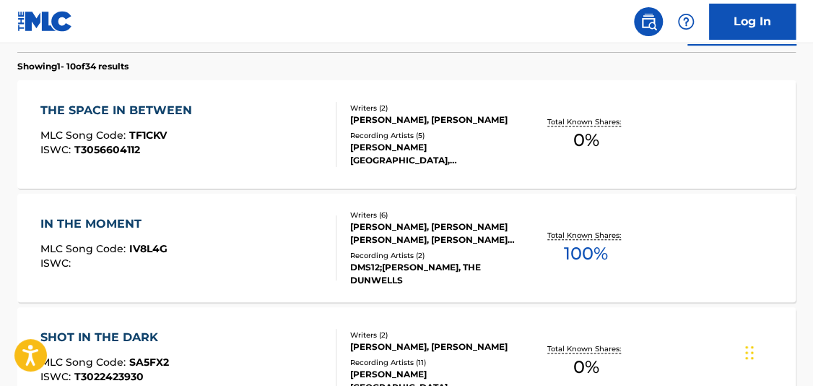
click at [597, 141] on span "0 %" at bounding box center [586, 140] width 26 height 26
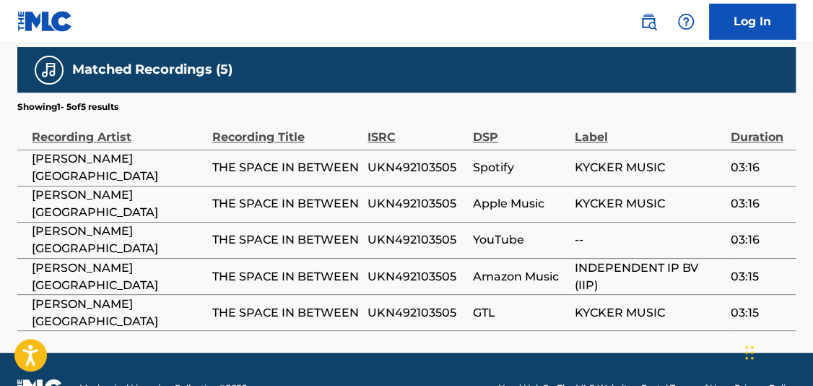
scroll to position [740, 0]
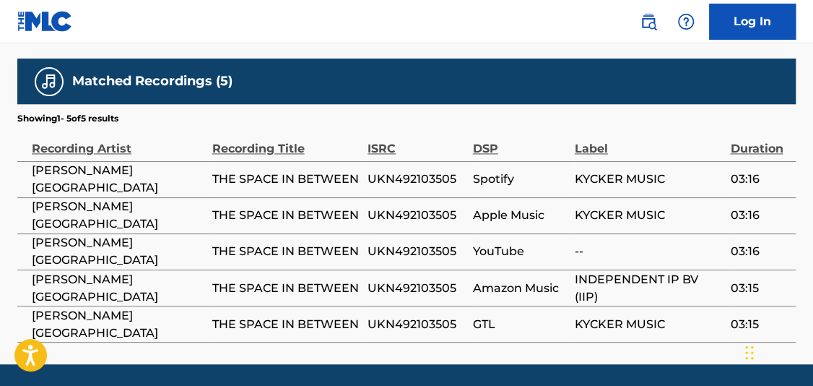
click at [426, 164] on td "UKN492103505" at bounding box center [420, 179] width 105 height 36
click at [423, 178] on span "UKN492103505" at bounding box center [417, 178] width 98 height 17
click at [425, 178] on span "UKN492103505" at bounding box center [417, 178] width 98 height 17
copy span "UKN492103505"
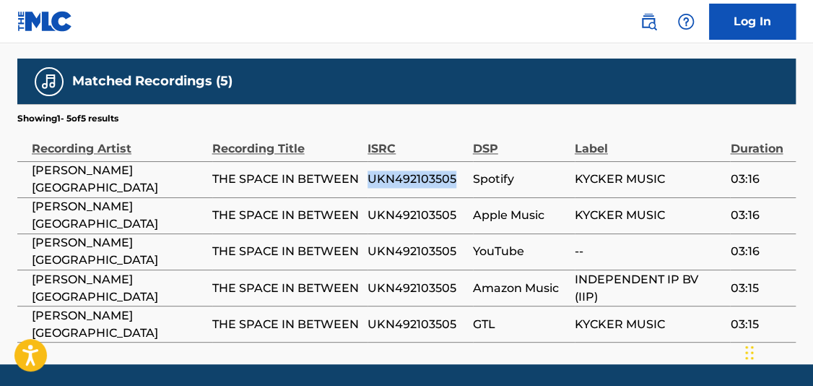
scroll to position [535, 0]
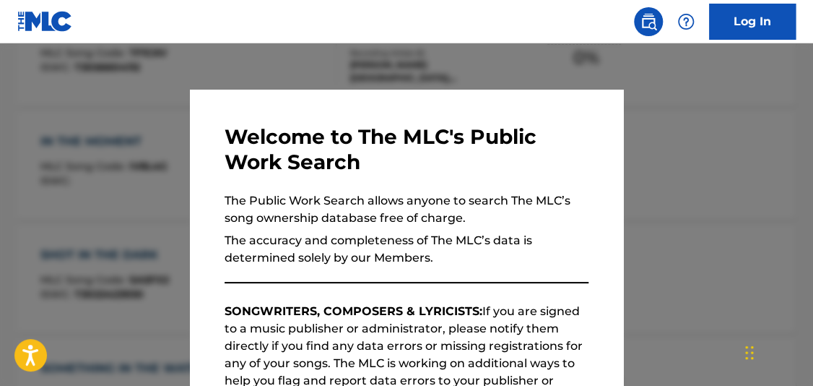
drag, startPoint x: 686, startPoint y: 147, endPoint x: 761, endPoint y: 176, distance: 80.5
click at [688, 147] on div at bounding box center [406, 236] width 813 height 386
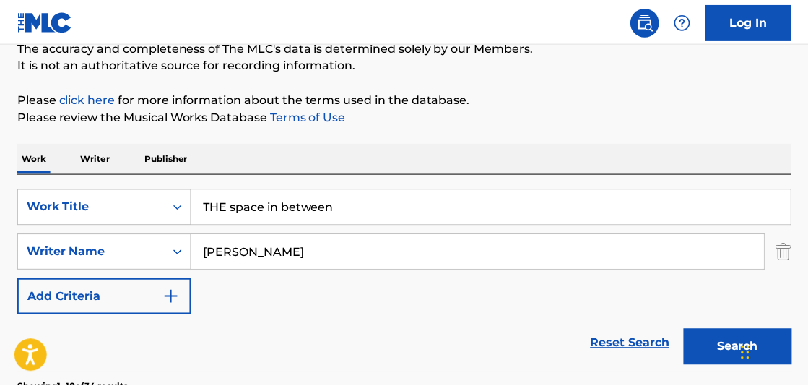
scroll to position [141, 0]
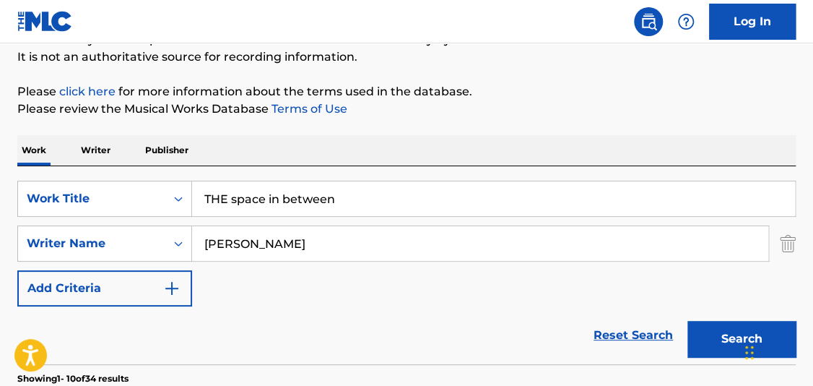
type input "what would you say"
click at [693, 337] on button "Search" at bounding box center [742, 339] width 108 height 36
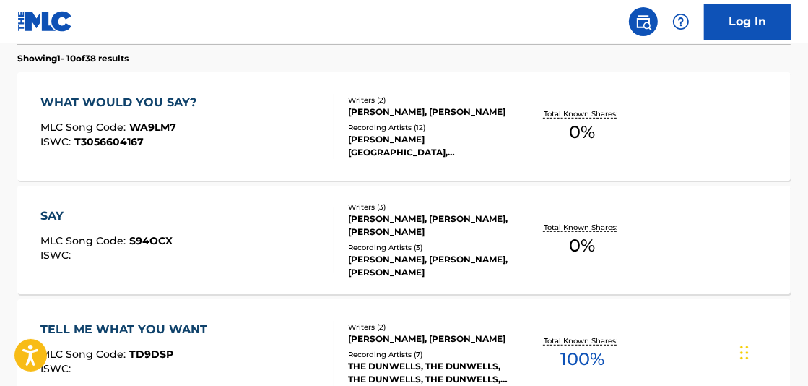
scroll to position [469, 0]
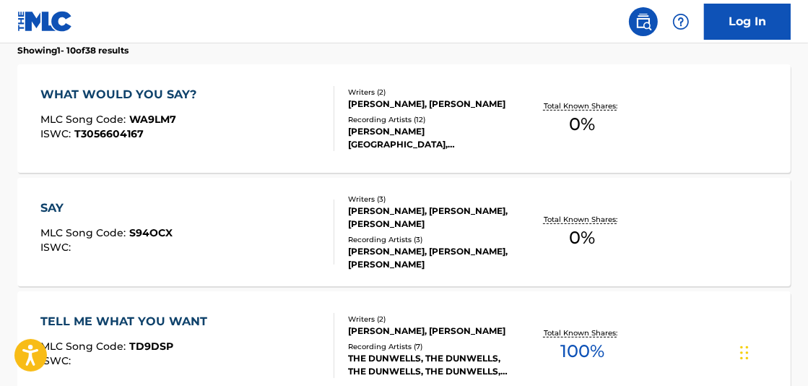
click at [603, 116] on div "Total Known Shares: 0 %" at bounding box center [582, 119] width 129 height 44
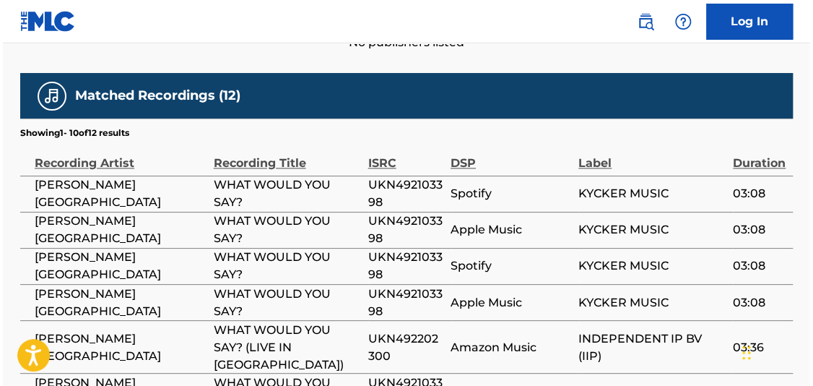
scroll to position [718, 0]
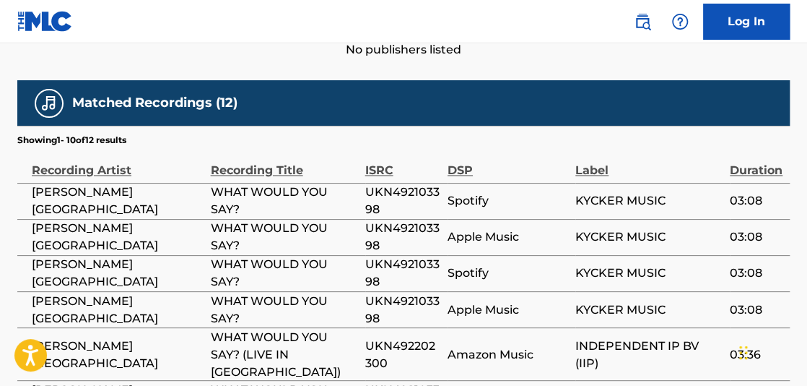
click at [381, 186] on span "UKN492103398" at bounding box center [402, 200] width 75 height 35
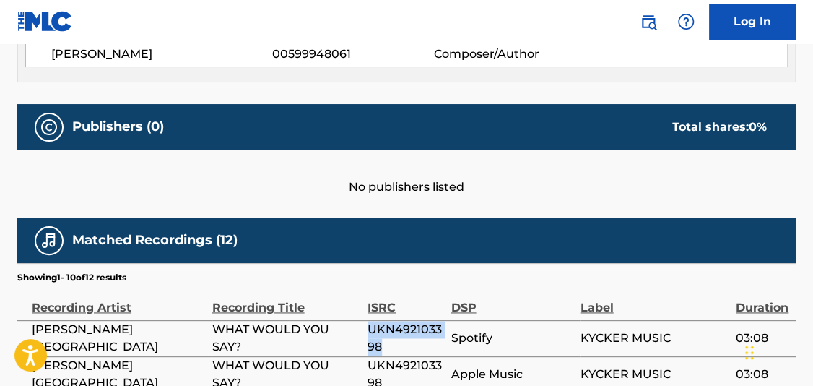
scroll to position [542, 0]
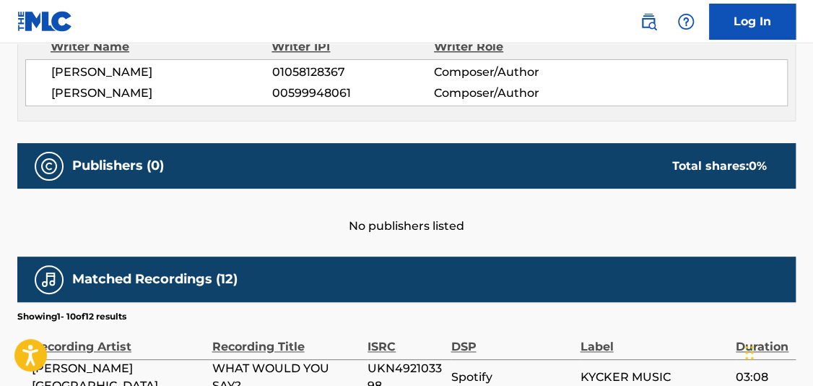
drag, startPoint x: 753, startPoint y: 207, endPoint x: 742, endPoint y: 194, distance: 16.9
click at [753, 207] on div "No publishers listed" at bounding box center [406, 212] width 779 height 46
